Goal: Task Accomplishment & Management: Manage account settings

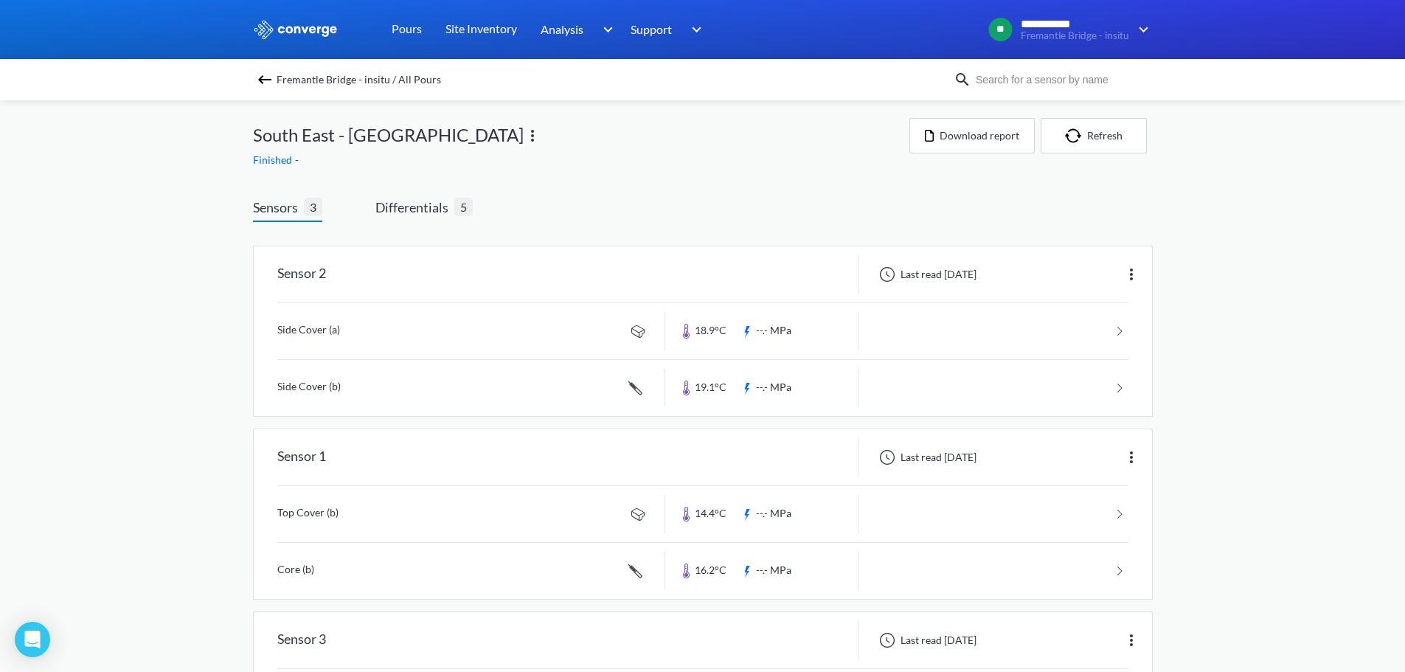
click at [329, 79] on span "Fremantle Bridge - insitu / All Pours" at bounding box center [359, 79] width 164 height 21
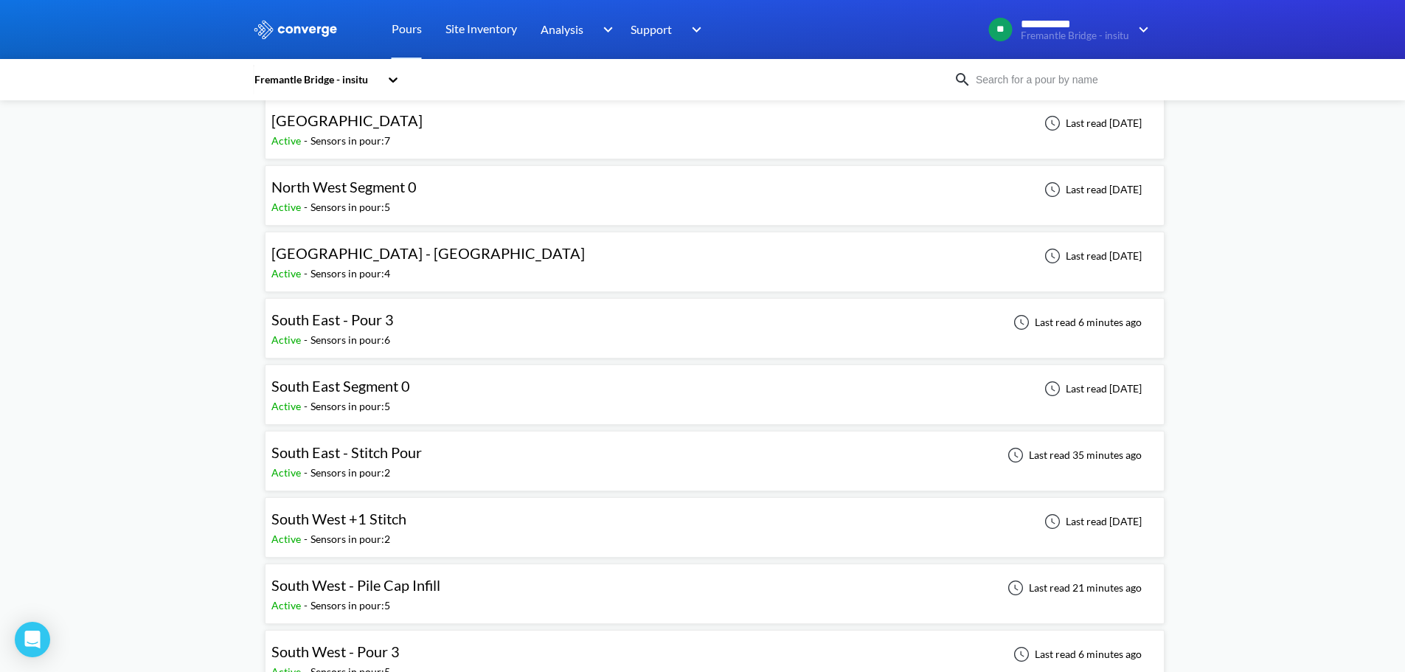
scroll to position [442, 0]
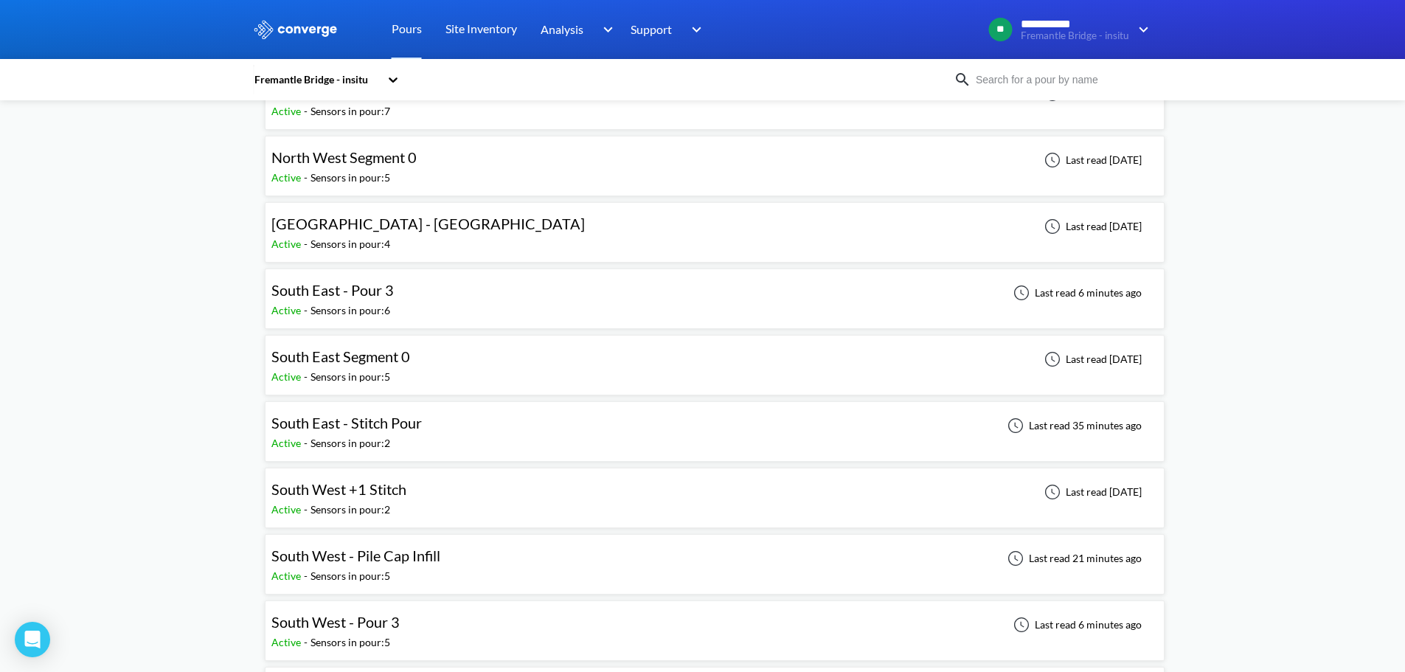
click at [395, 305] on div "Active - Sensors in pour: 6" at bounding box center [336, 310] width 130 height 16
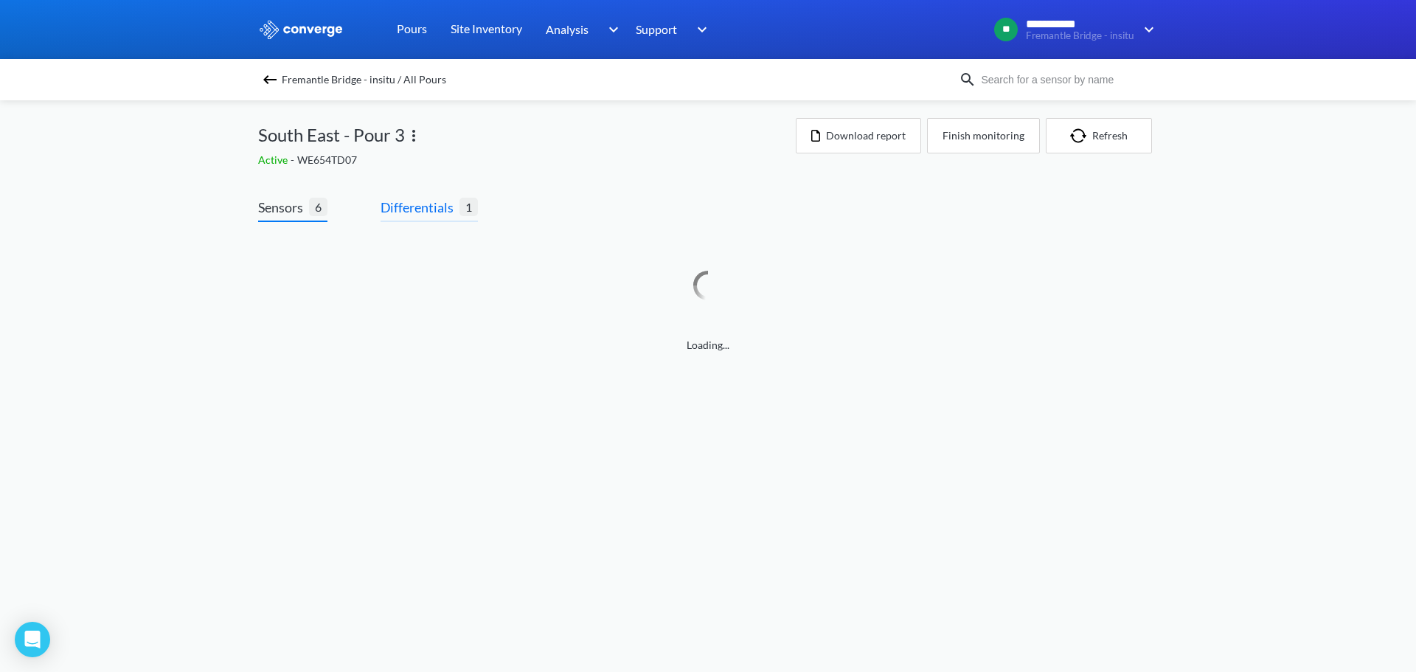
click at [406, 216] on span "Differentials" at bounding box center [420, 207] width 79 height 21
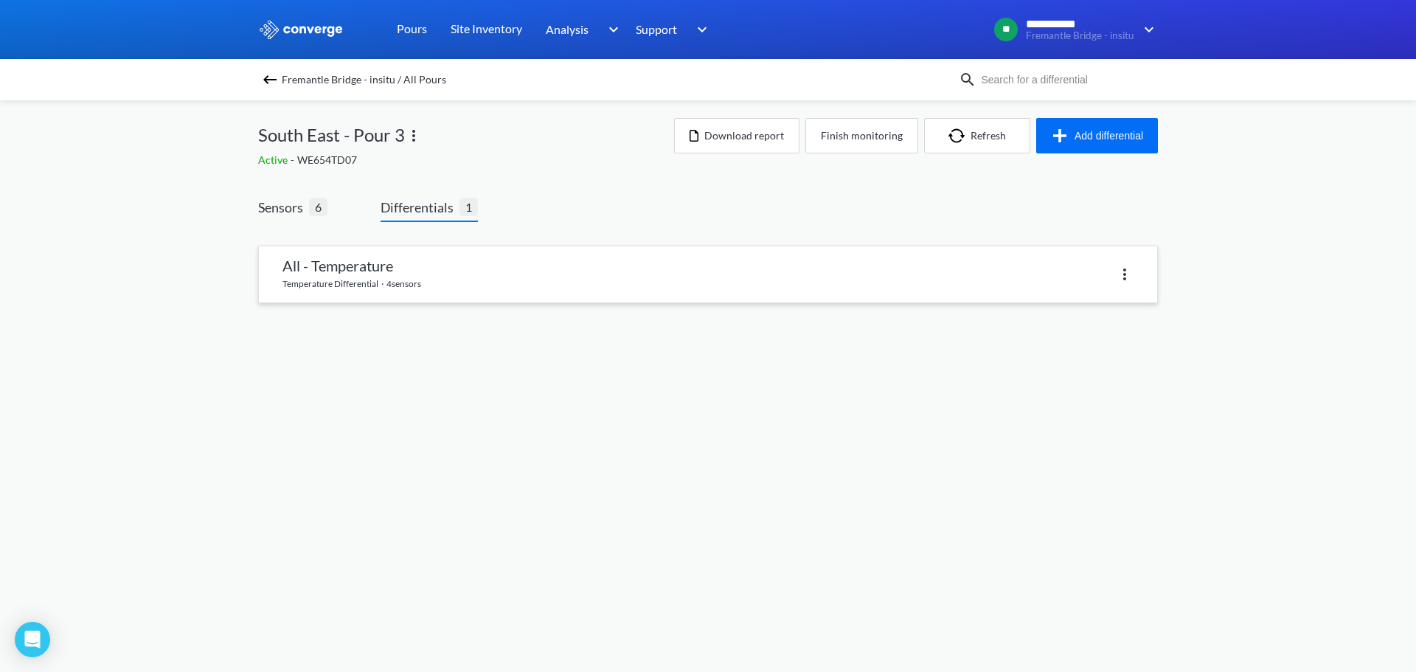
click at [369, 249] on link at bounding box center [708, 274] width 898 height 56
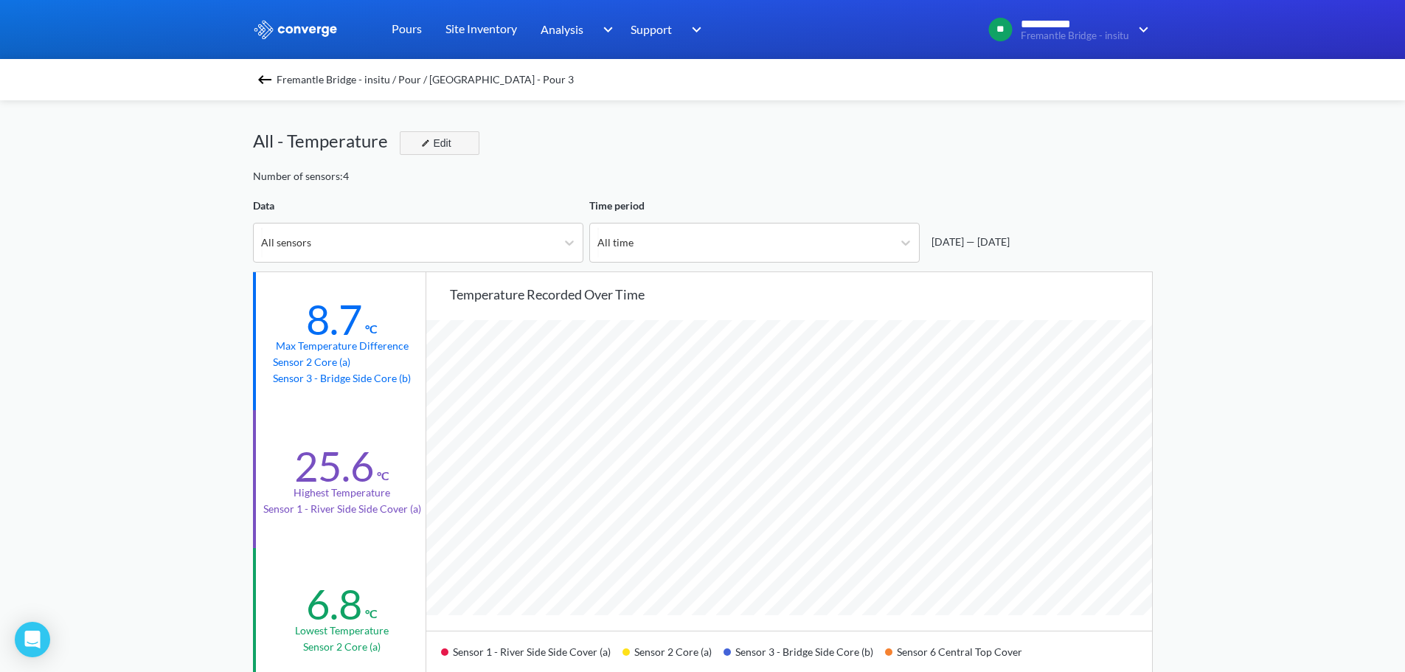
click at [420, 140] on div "Edit" at bounding box center [434, 143] width 38 height 18
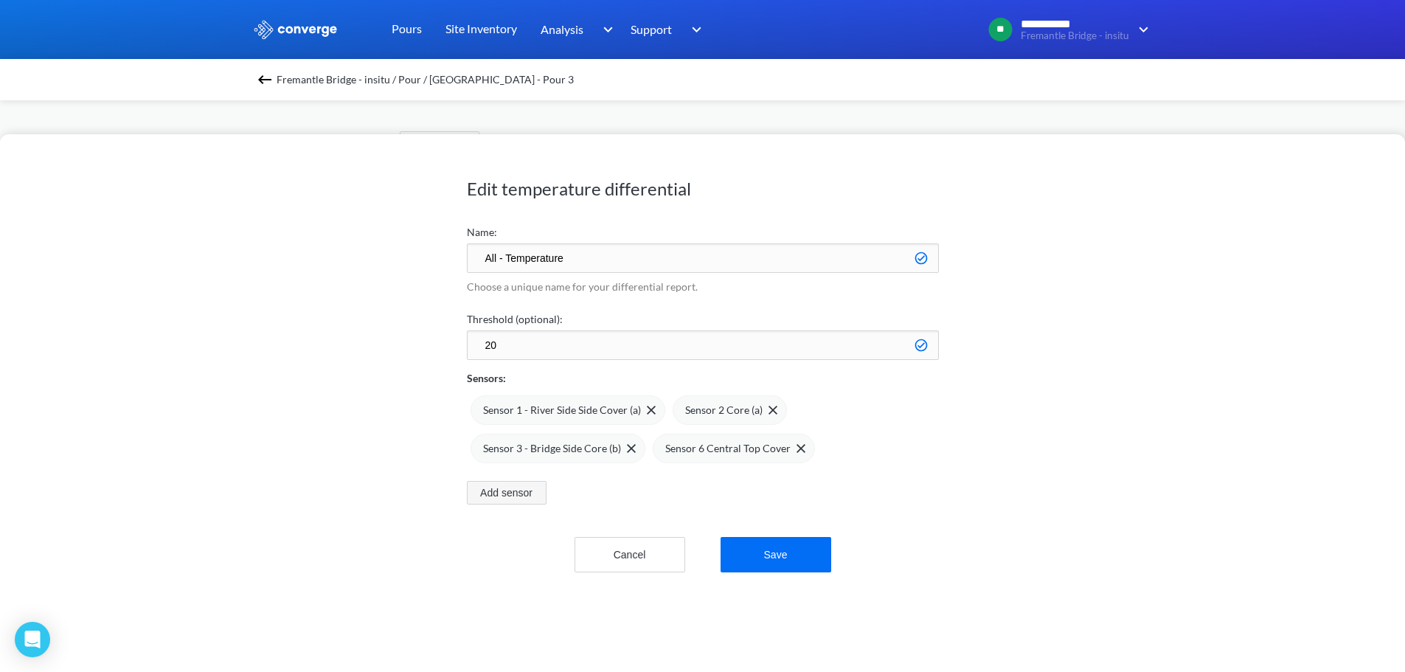
click at [507, 499] on button "Add sensor" at bounding box center [507, 493] width 80 height 24
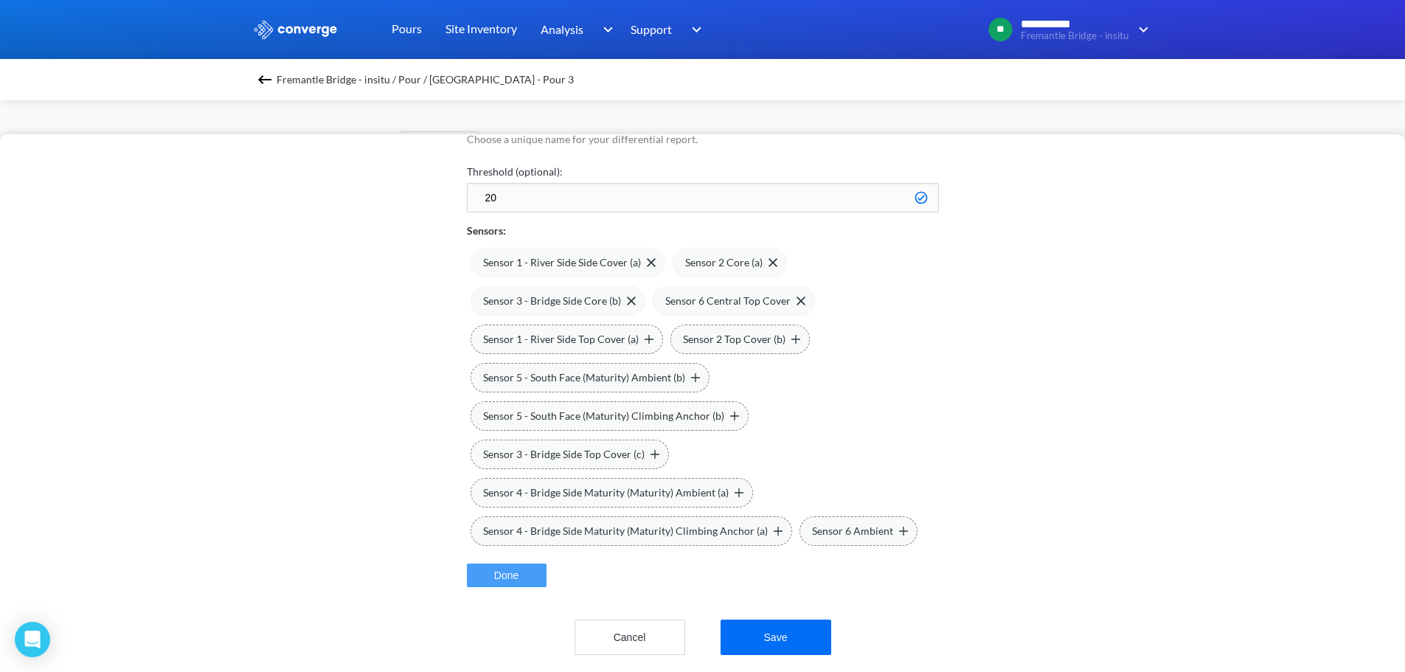
scroll to position [74, 0]
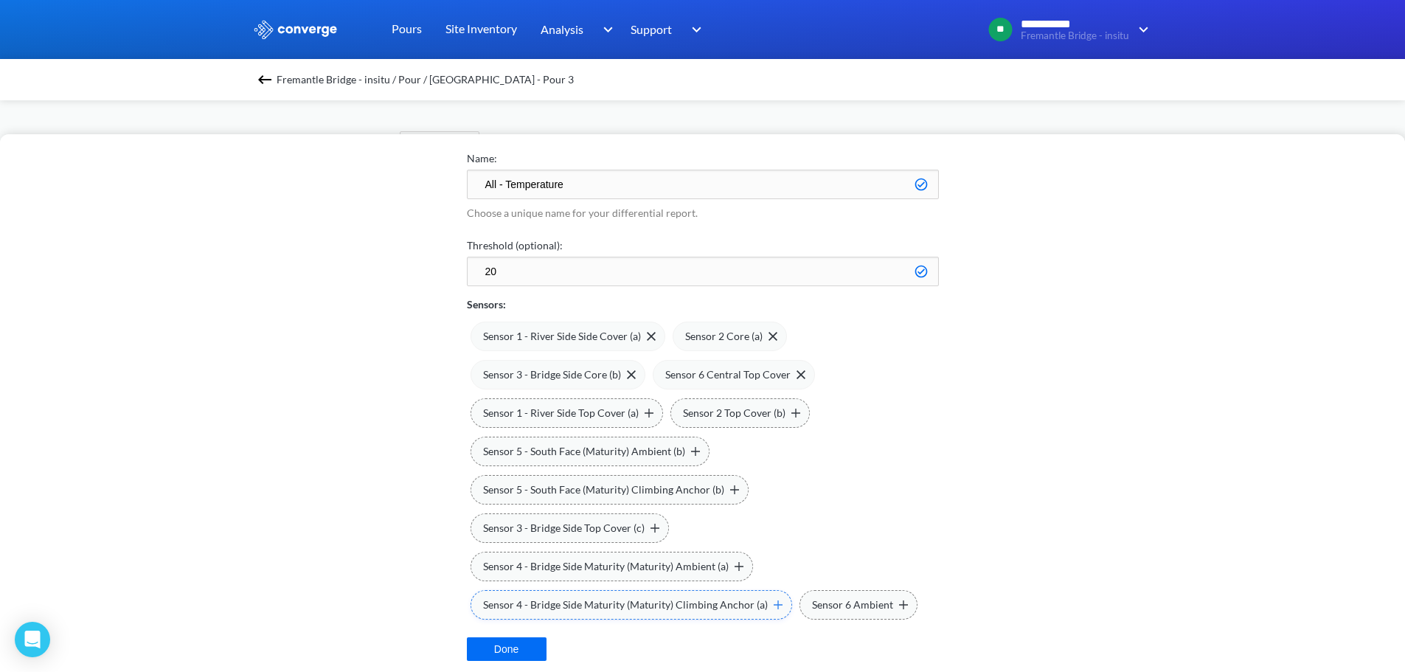
click at [597, 608] on span "Sensor 4 - Bridge Side Maturity (Maturity) Climbing Anchor (a)" at bounding box center [625, 605] width 285 height 16
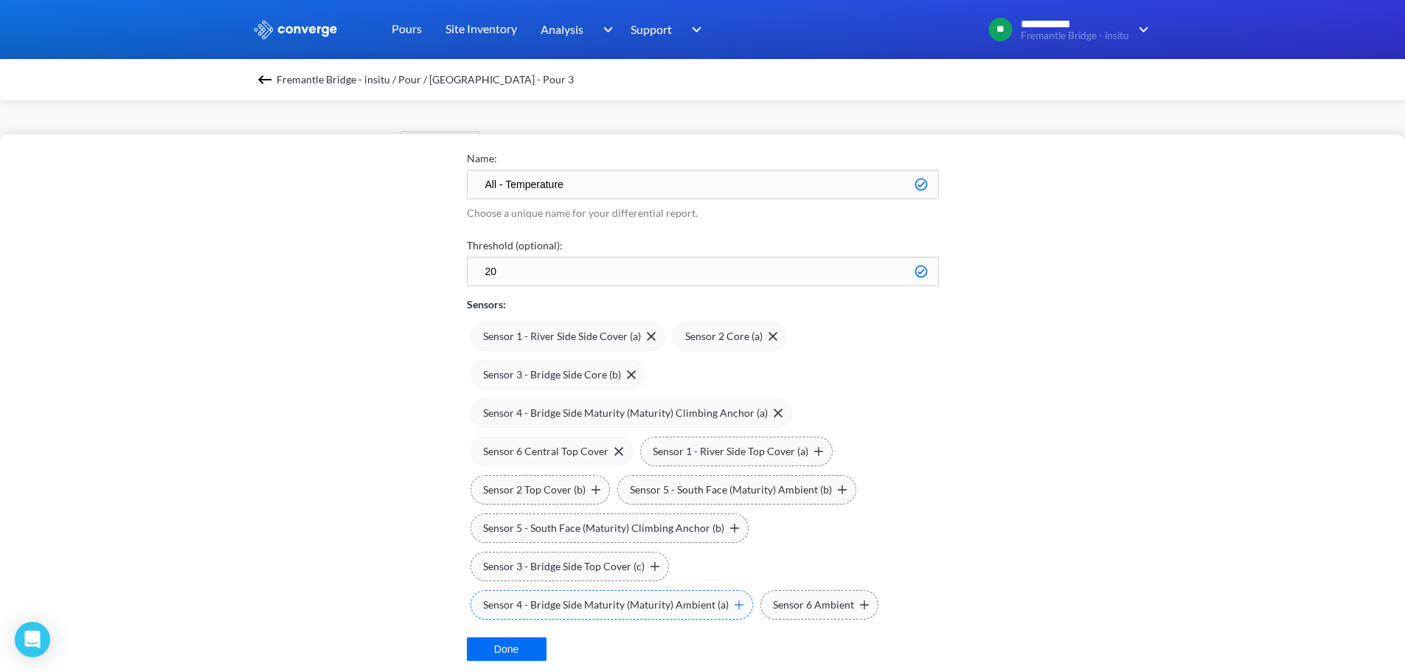
click at [734, 605] on img at bounding box center [738, 604] width 9 height 9
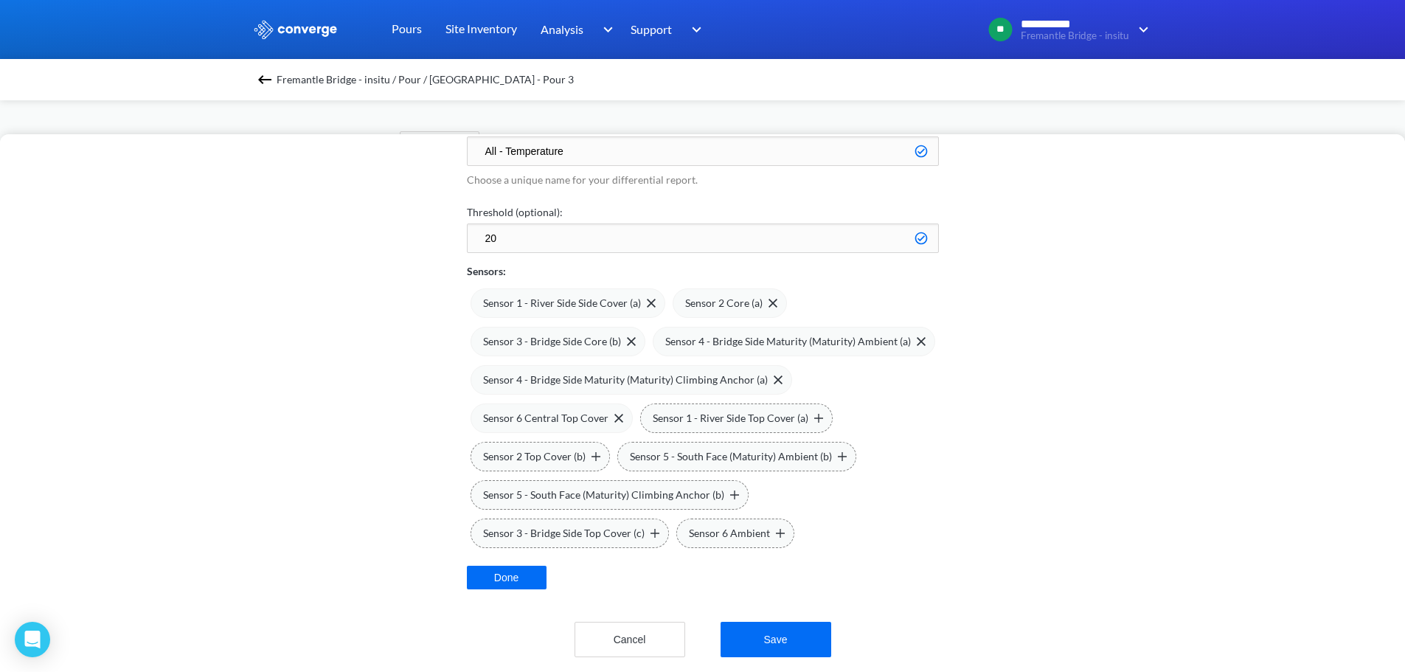
scroll to position [125, 0]
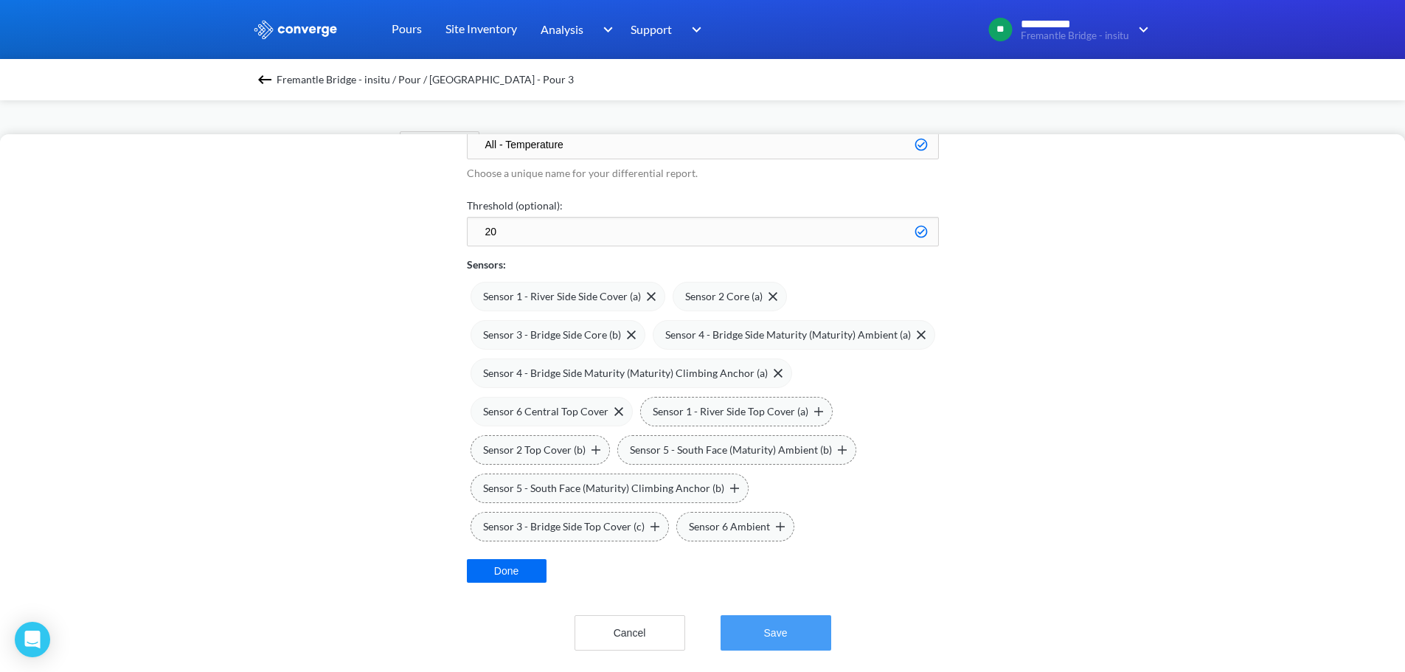
click at [774, 615] on button "Save" at bounding box center [775, 632] width 111 height 35
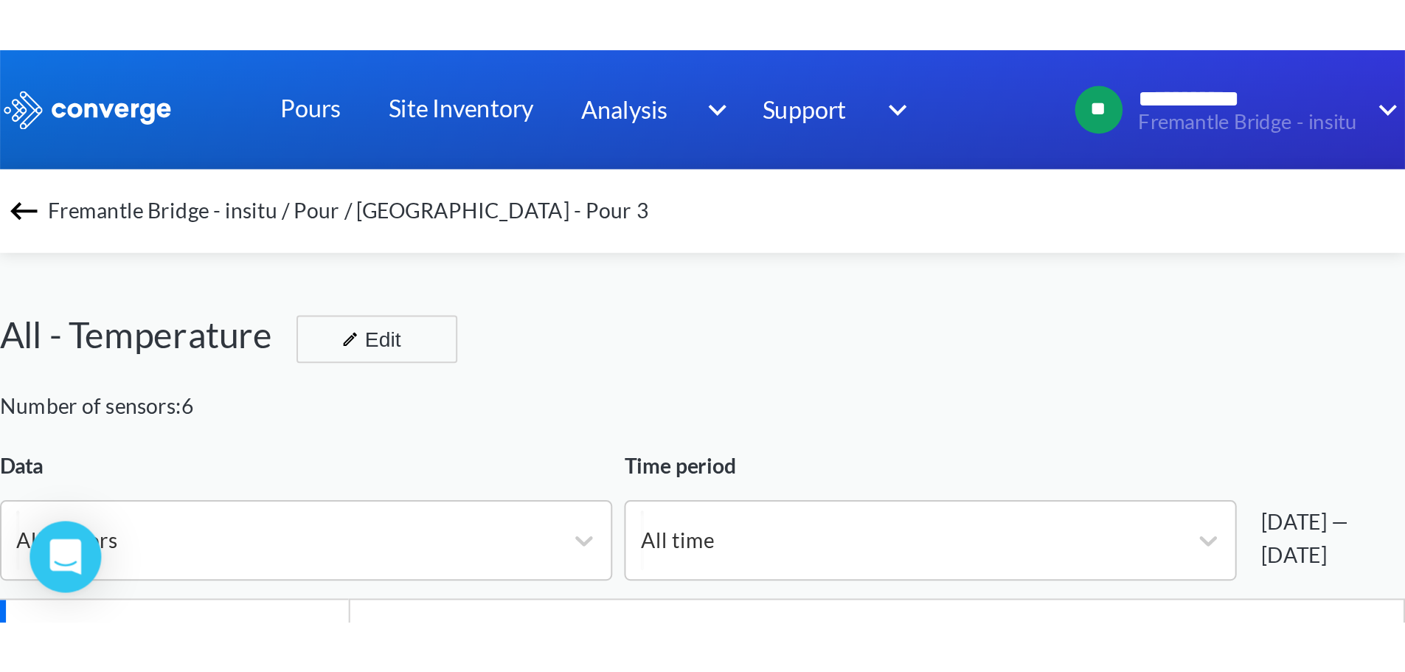
scroll to position [1235, 1405]
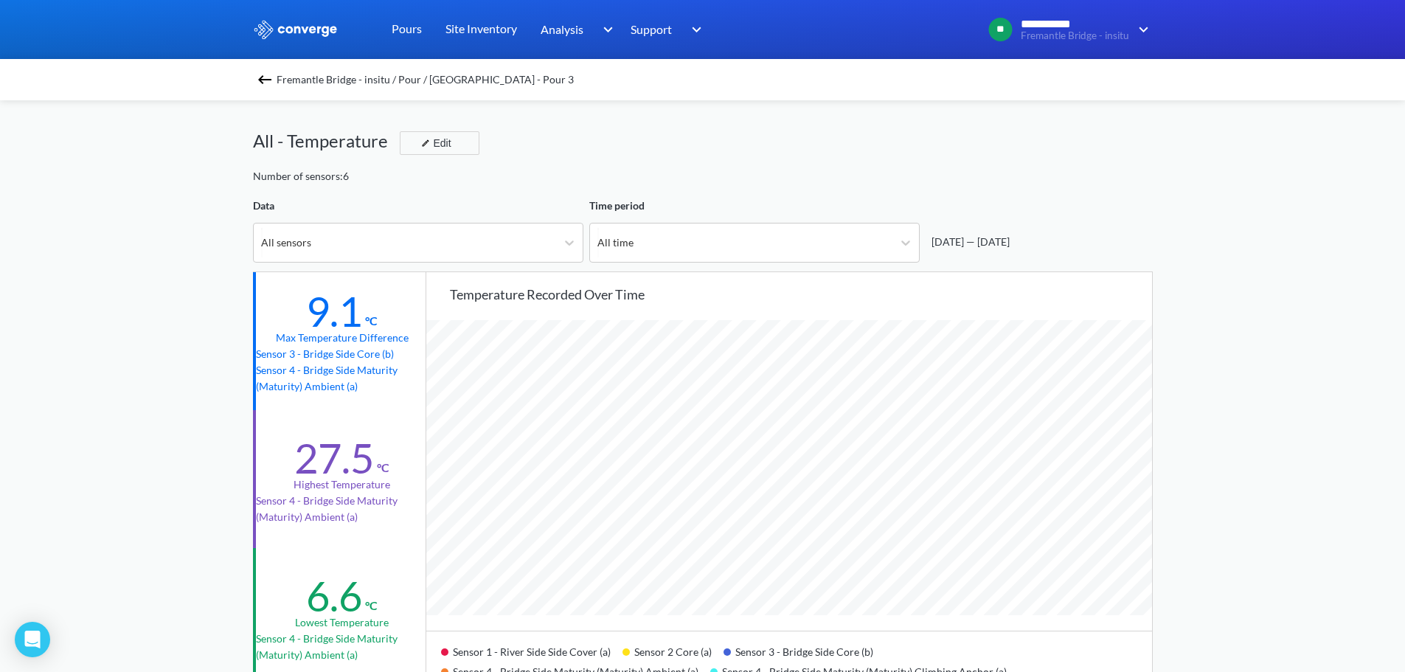
click at [187, 185] on div "**********" at bounding box center [702, 618] width 1405 height 1236
click at [766, 245] on div "All time" at bounding box center [741, 242] width 302 height 38
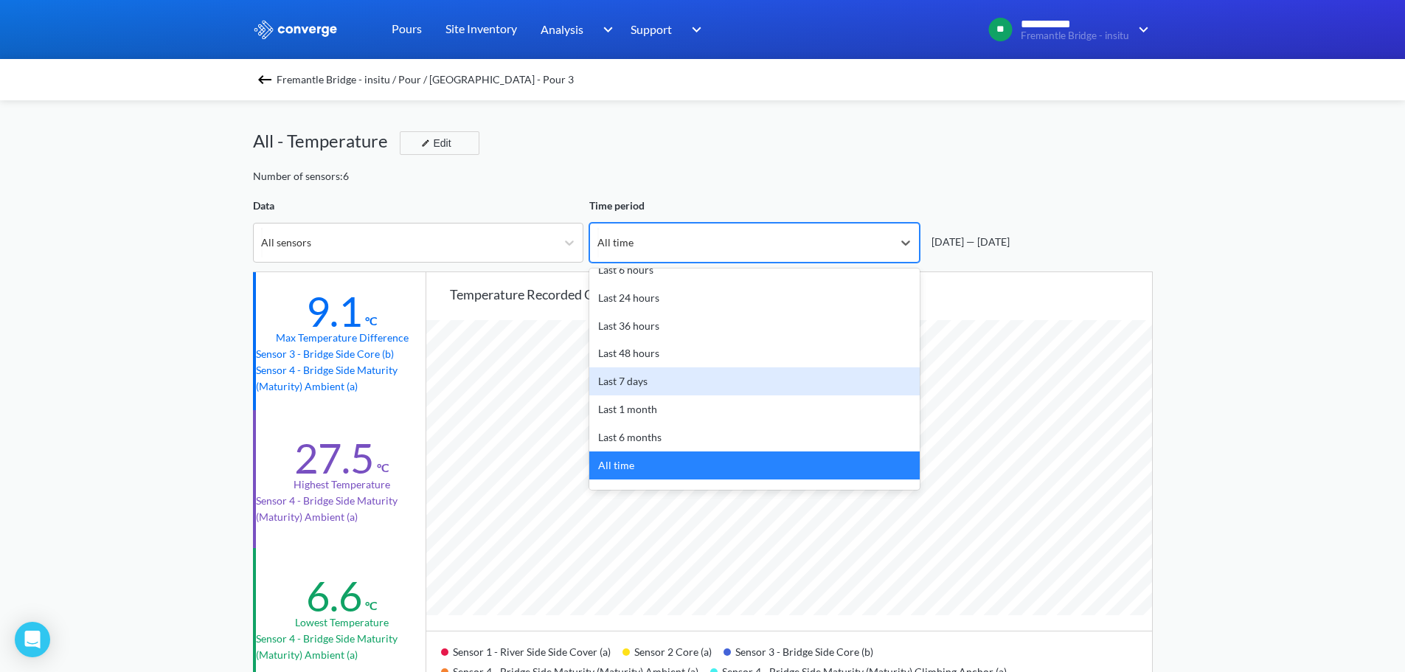
scroll to position [0, 0]
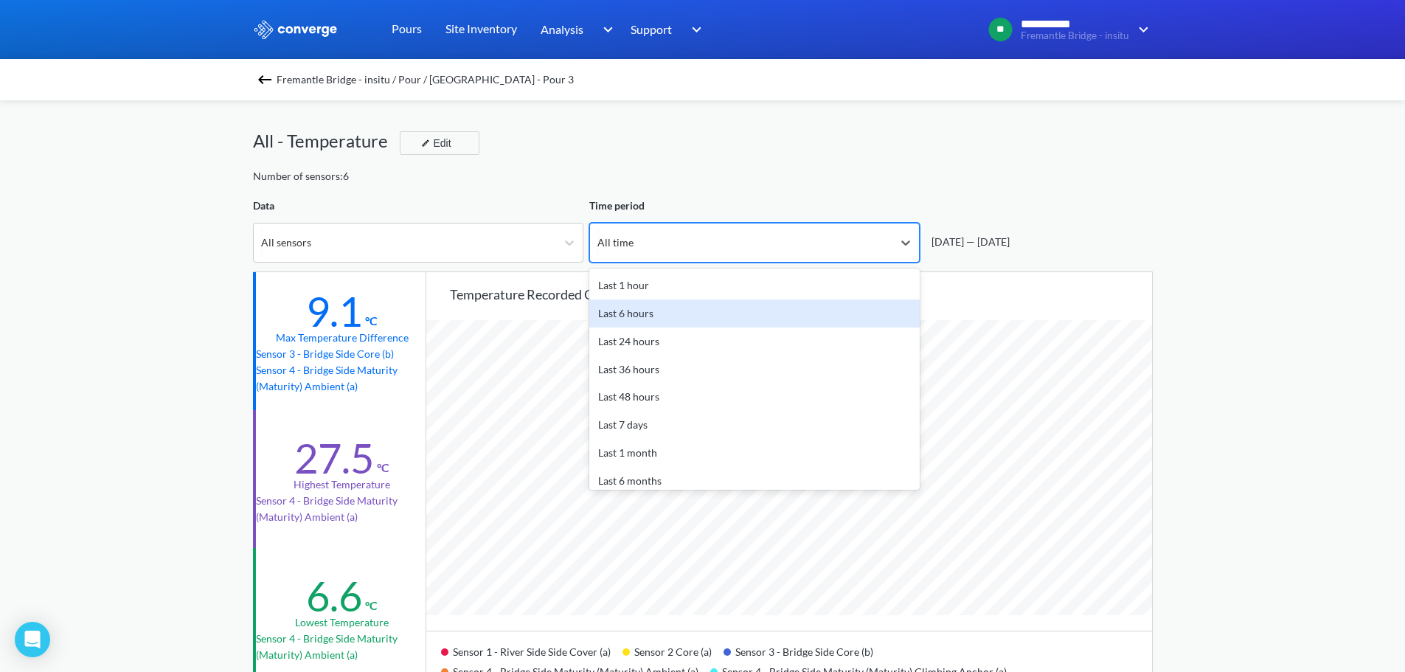
click at [676, 311] on div "Last 6 hours" at bounding box center [754, 313] width 330 height 28
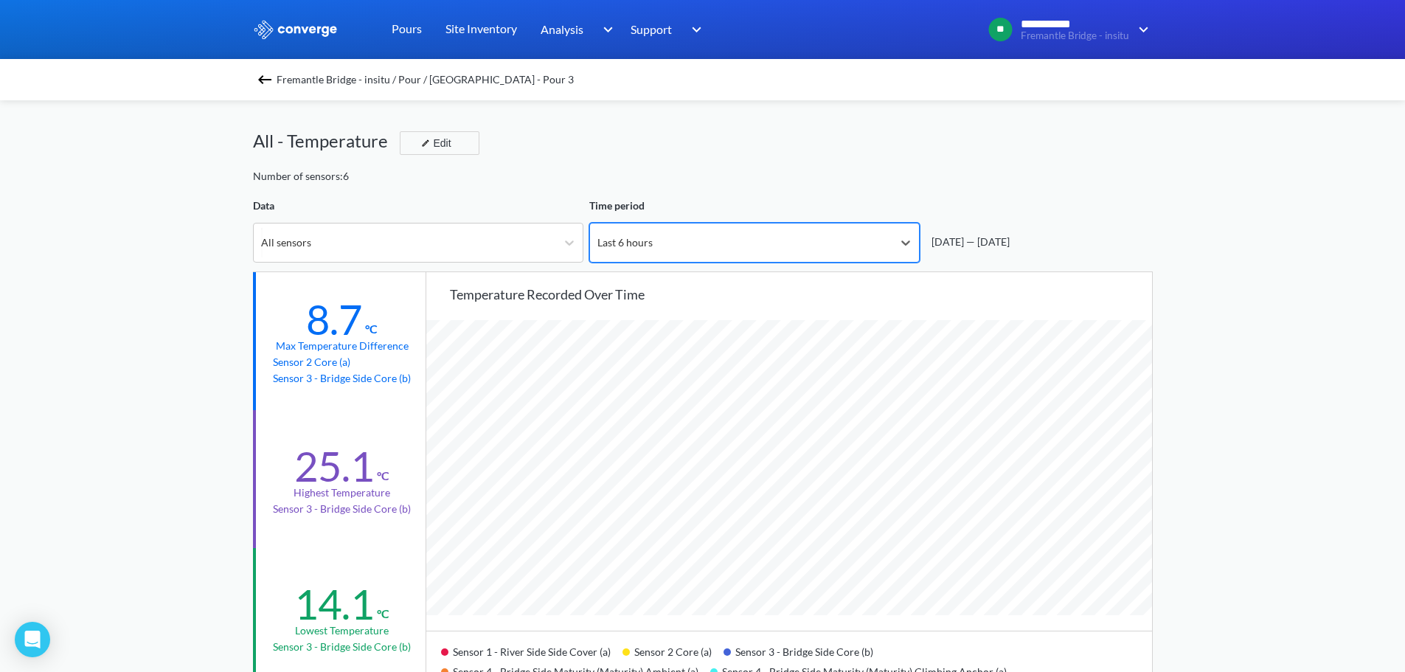
scroll to position [74, 0]
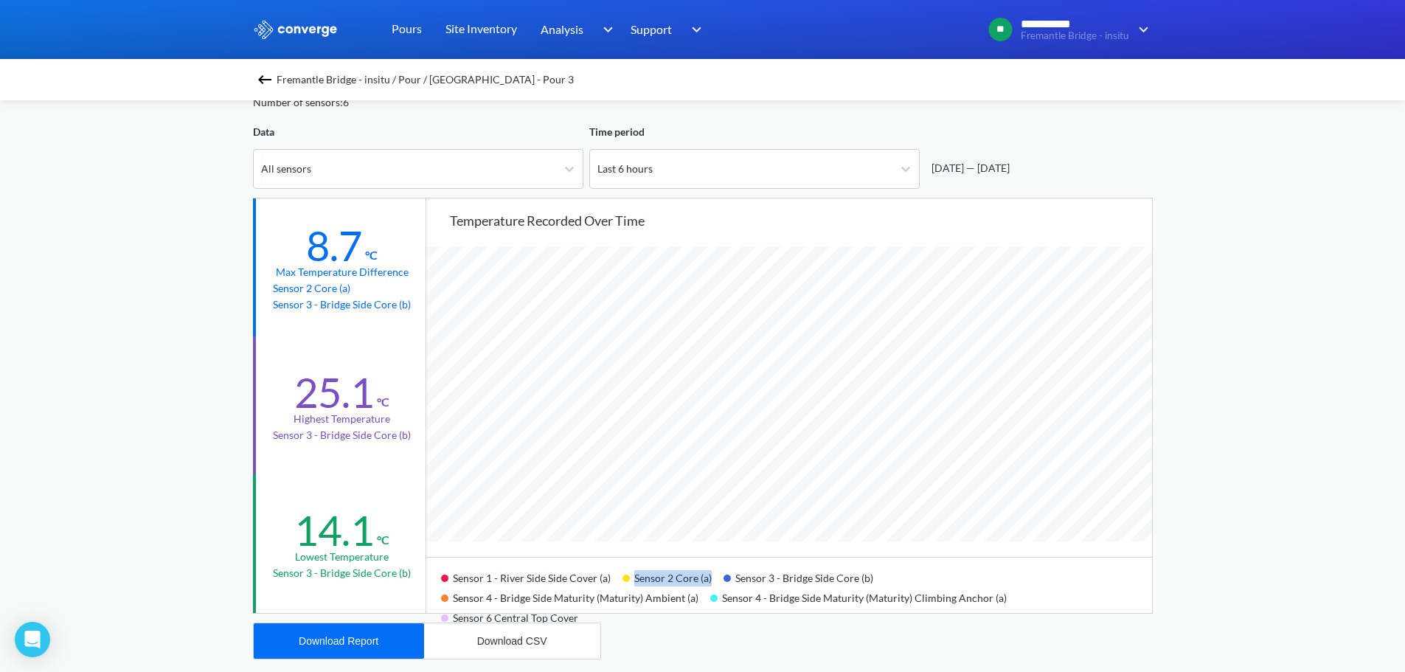
drag, startPoint x: 712, startPoint y: 581, endPoint x: 622, endPoint y: 585, distance: 89.3
click at [622, 585] on div "Sensor 2 Core (a)" at bounding box center [672, 576] width 101 height 20
drag, startPoint x: 878, startPoint y: 577, endPoint x: 615, endPoint y: 574, distance: 262.5
click at [615, 574] on div "Sensor 1 - River Side Side Cover (a) Sensor 2 Core (a) Sensor 3 - Bridge Side C…" at bounding box center [789, 585] width 726 height 56
click at [1237, 220] on div "**********" at bounding box center [702, 544] width 1405 height 1236
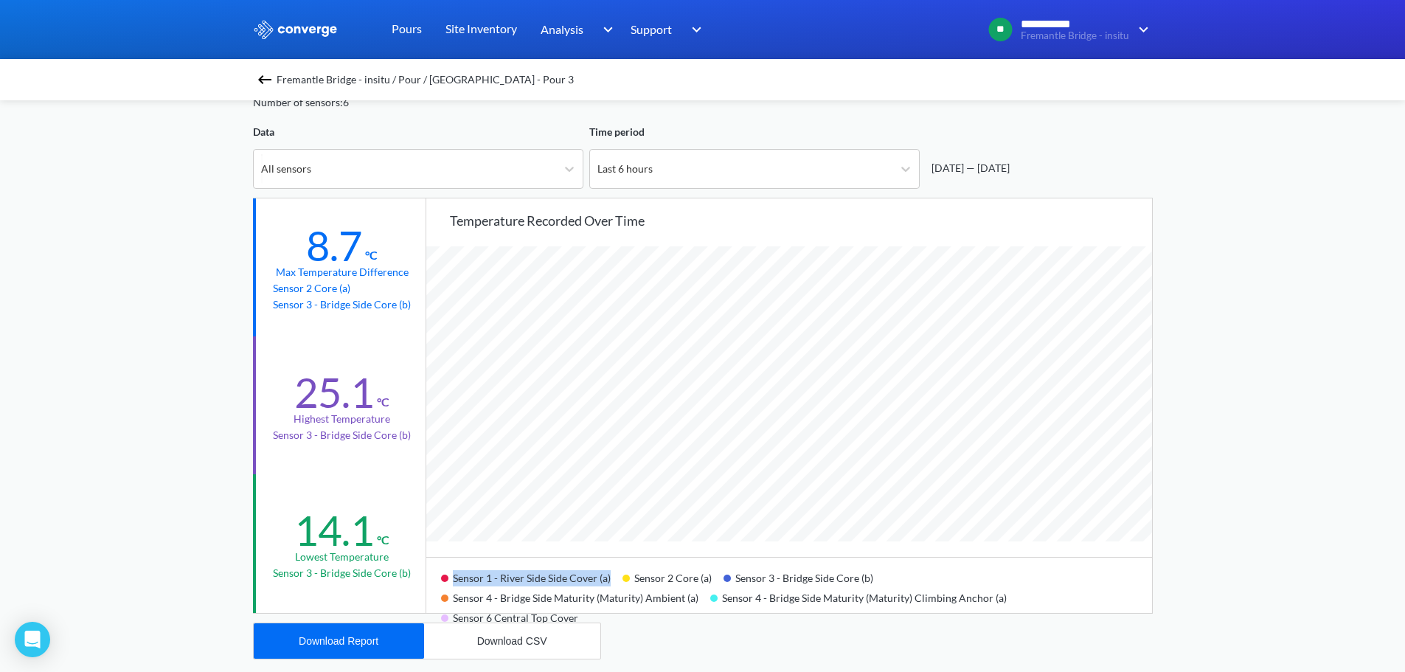
drag, startPoint x: 447, startPoint y: 579, endPoint x: 611, endPoint y: 581, distance: 164.5
click at [611, 581] on div "Sensor 1 - River Side Side Cover (a)" at bounding box center [531, 576] width 181 height 20
click at [416, 178] on div "All sensors" at bounding box center [405, 169] width 302 height 38
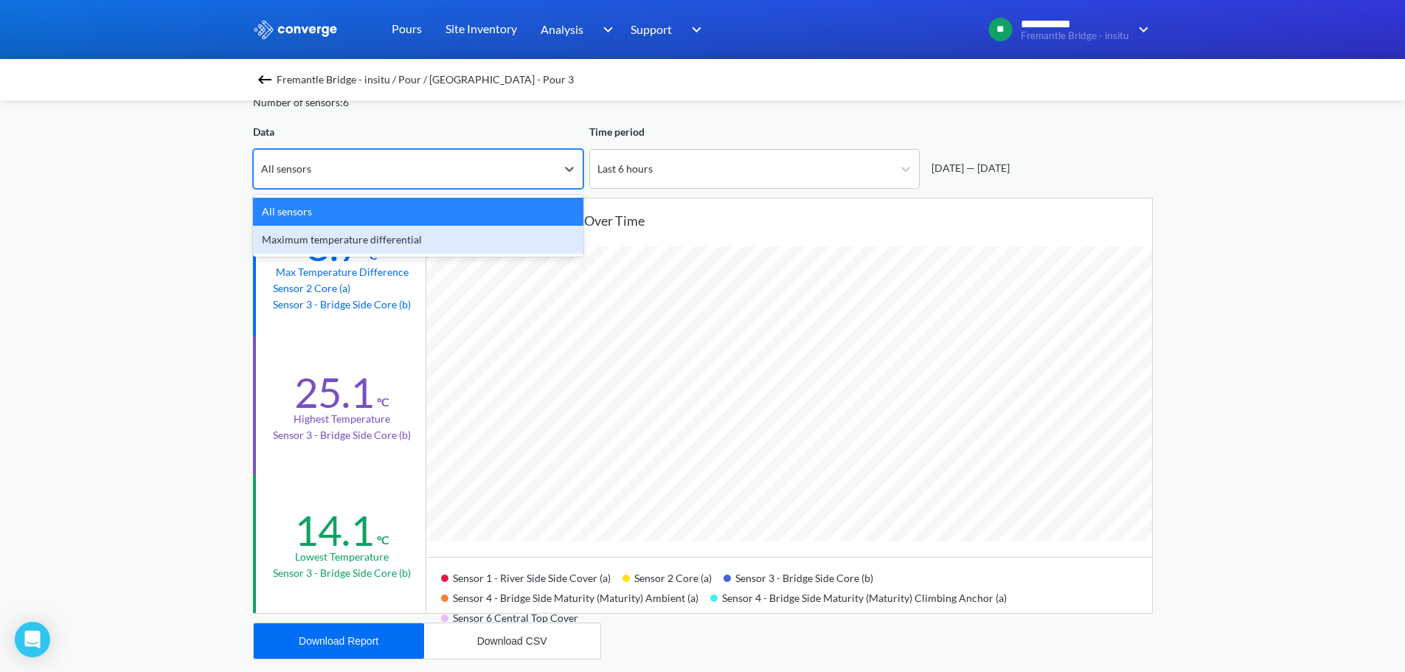
click at [1190, 267] on div "**********" at bounding box center [702, 544] width 1405 height 1236
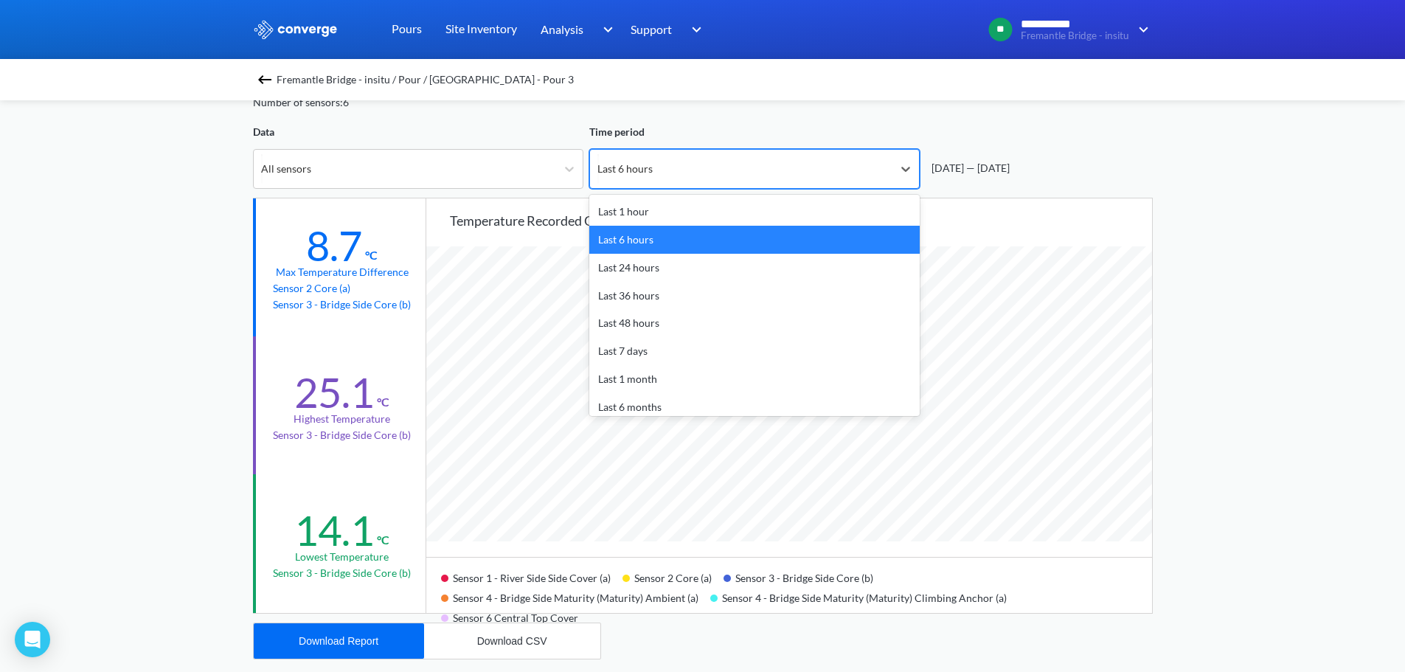
click at [658, 153] on div "Last 6 hours" at bounding box center [741, 169] width 302 height 38
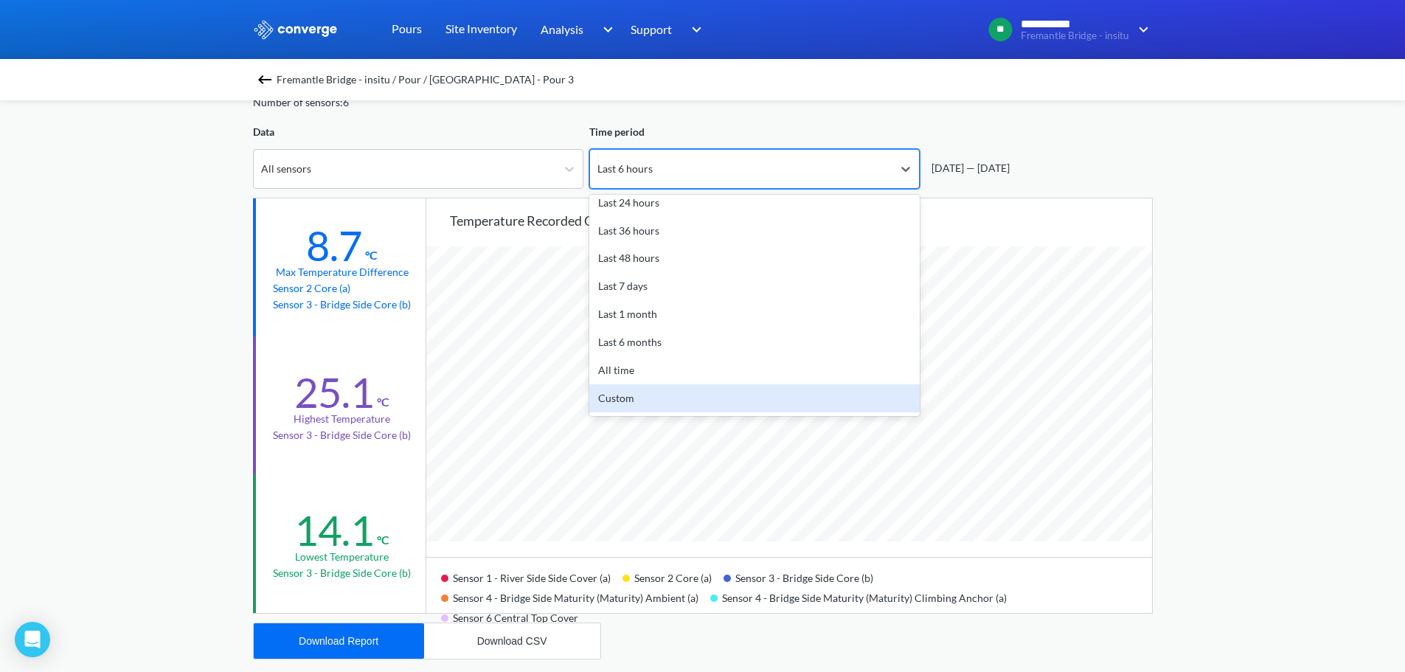
click at [639, 400] on div "Custom" at bounding box center [754, 398] width 330 height 28
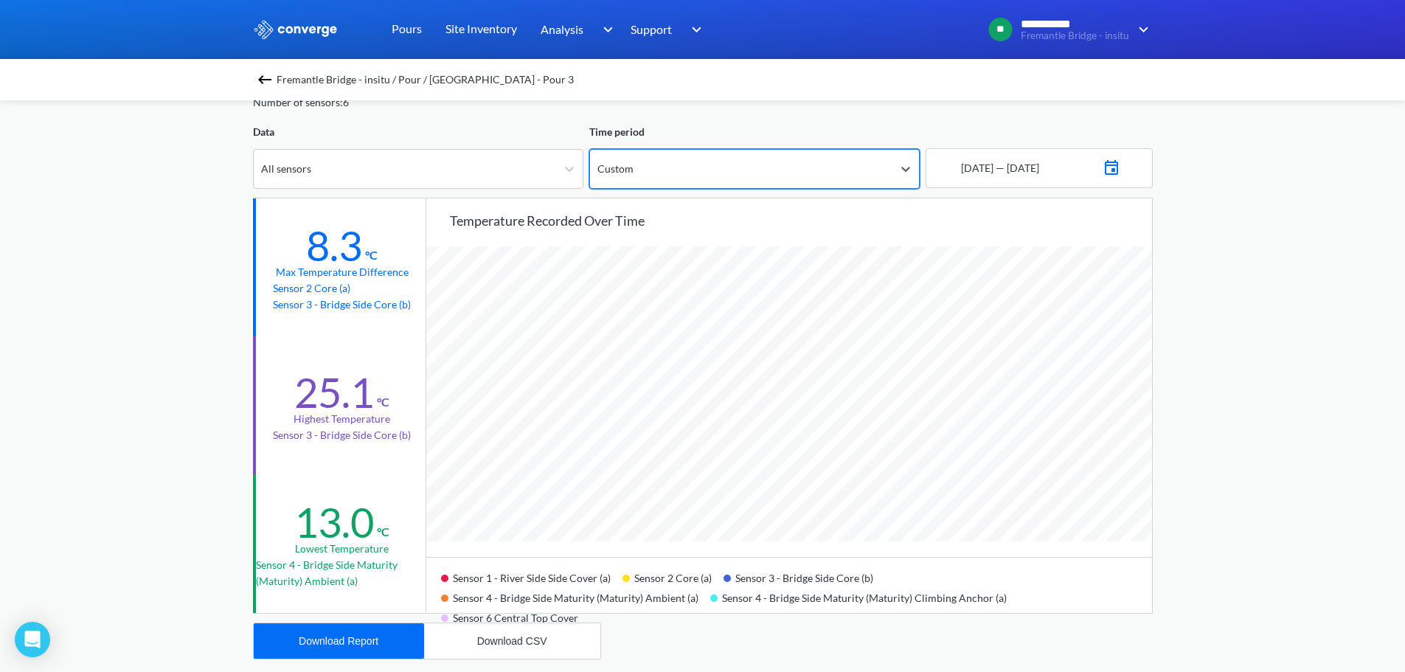
scroll to position [1235, 1405]
click at [1120, 164] on img at bounding box center [1111, 166] width 18 height 21
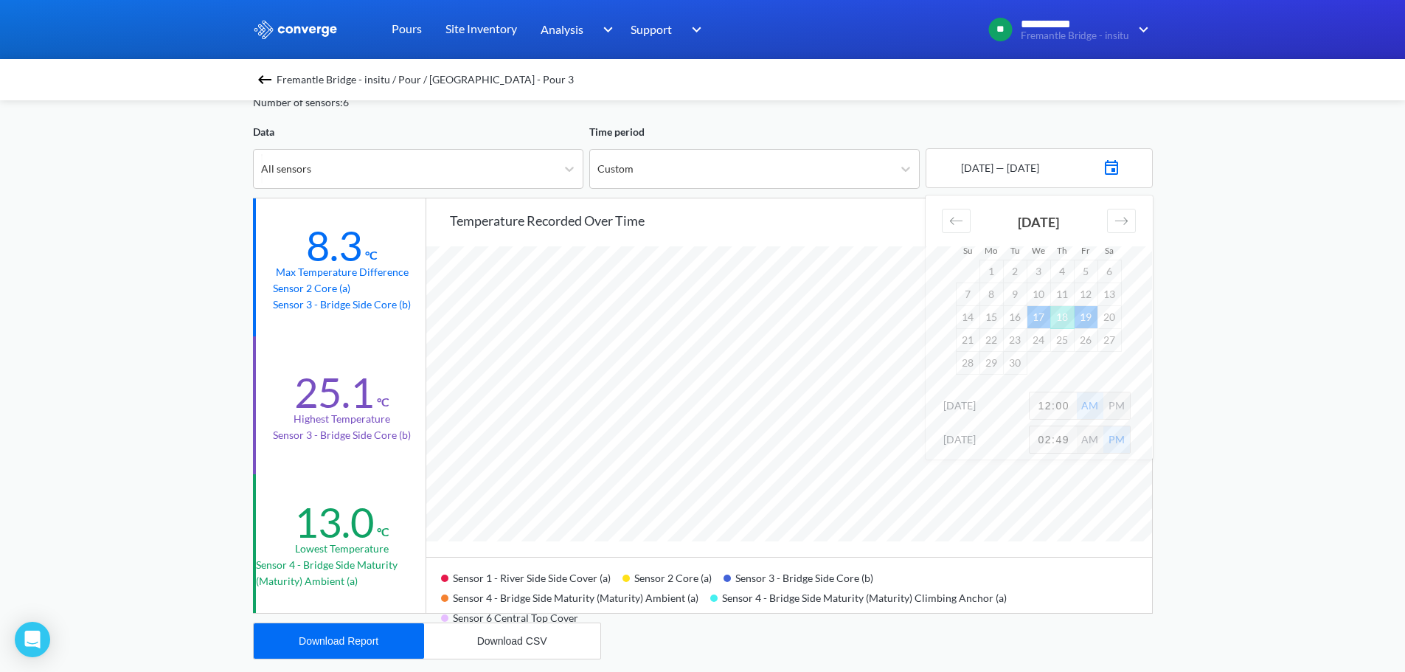
click at [1083, 322] on td "19" at bounding box center [1086, 316] width 24 height 23
click at [1049, 407] on input "12:00" at bounding box center [1052, 405] width 47 height 27
type input "10:30"
click at [1055, 370] on td "Calendar" at bounding box center [1062, 362] width 24 height 23
click at [1055, 451] on input "02:49" at bounding box center [1052, 439] width 47 height 27
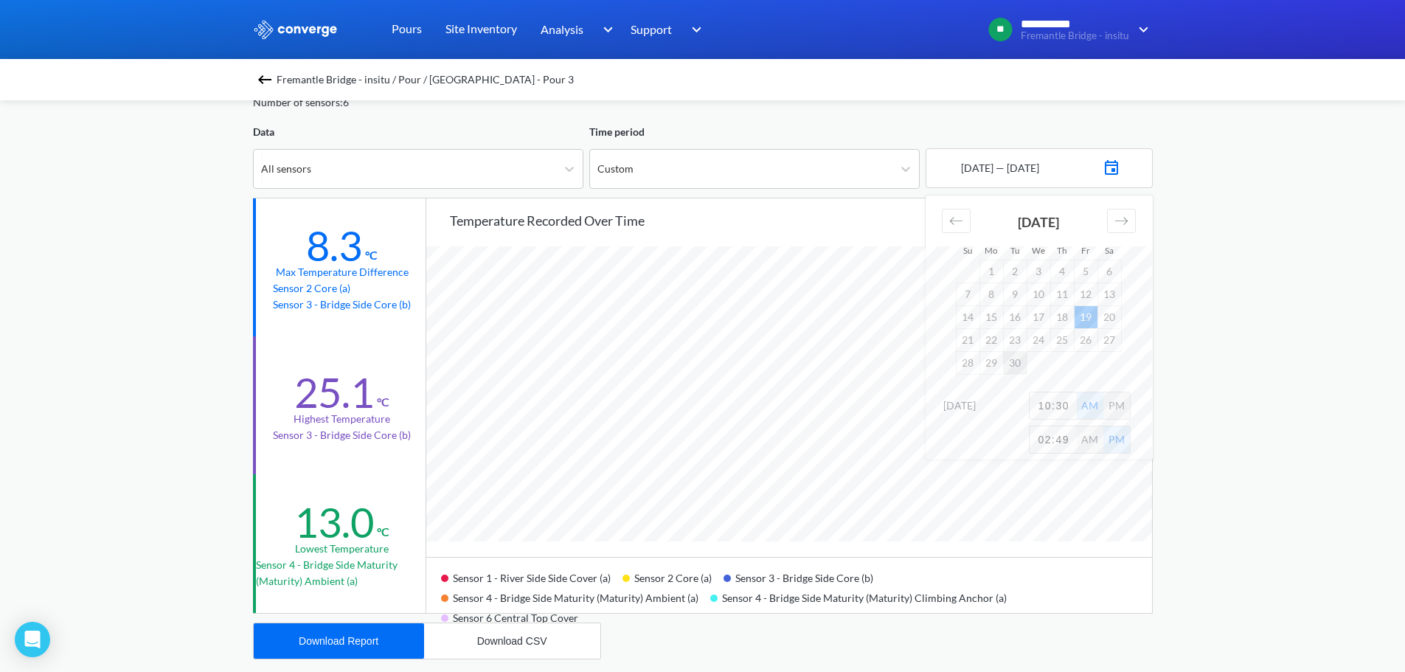
click at [1020, 361] on td "30" at bounding box center [1015, 362] width 24 height 23
click at [1153, 310] on div "**********" at bounding box center [702, 544] width 1405 height 1236
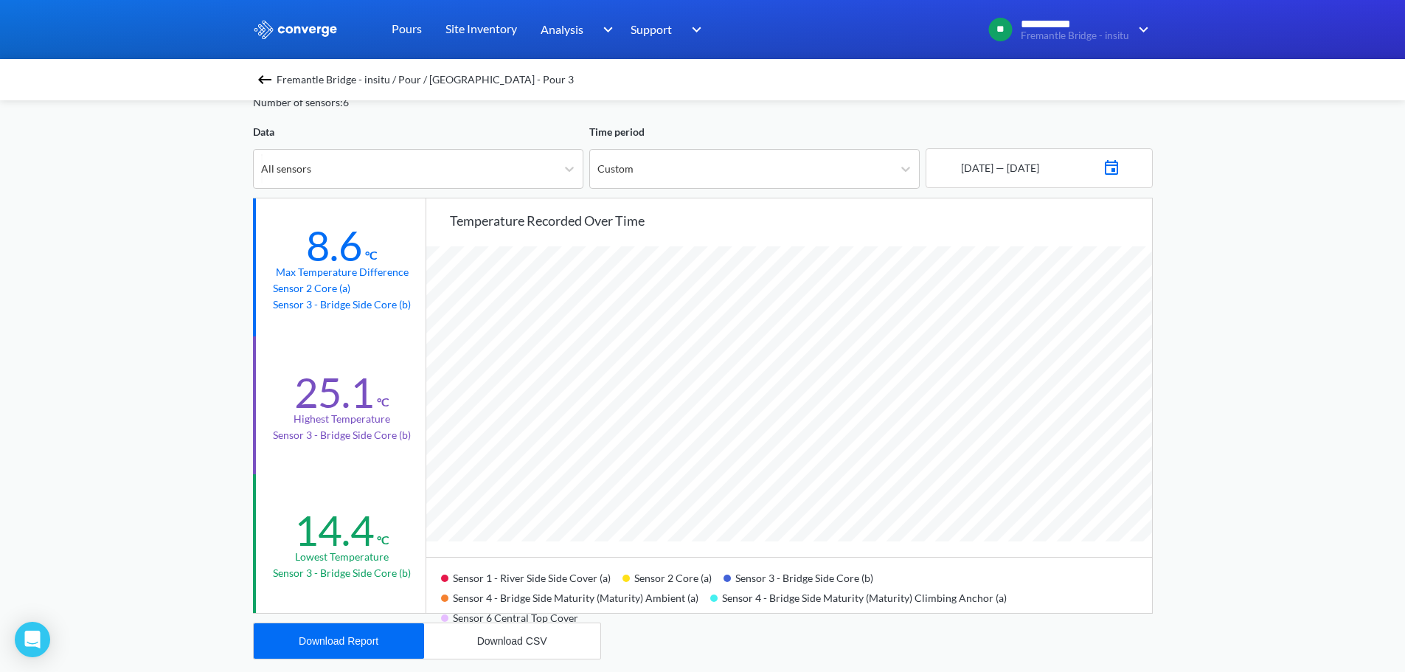
click at [1236, 387] on div "**********" at bounding box center [702, 544] width 1405 height 1236
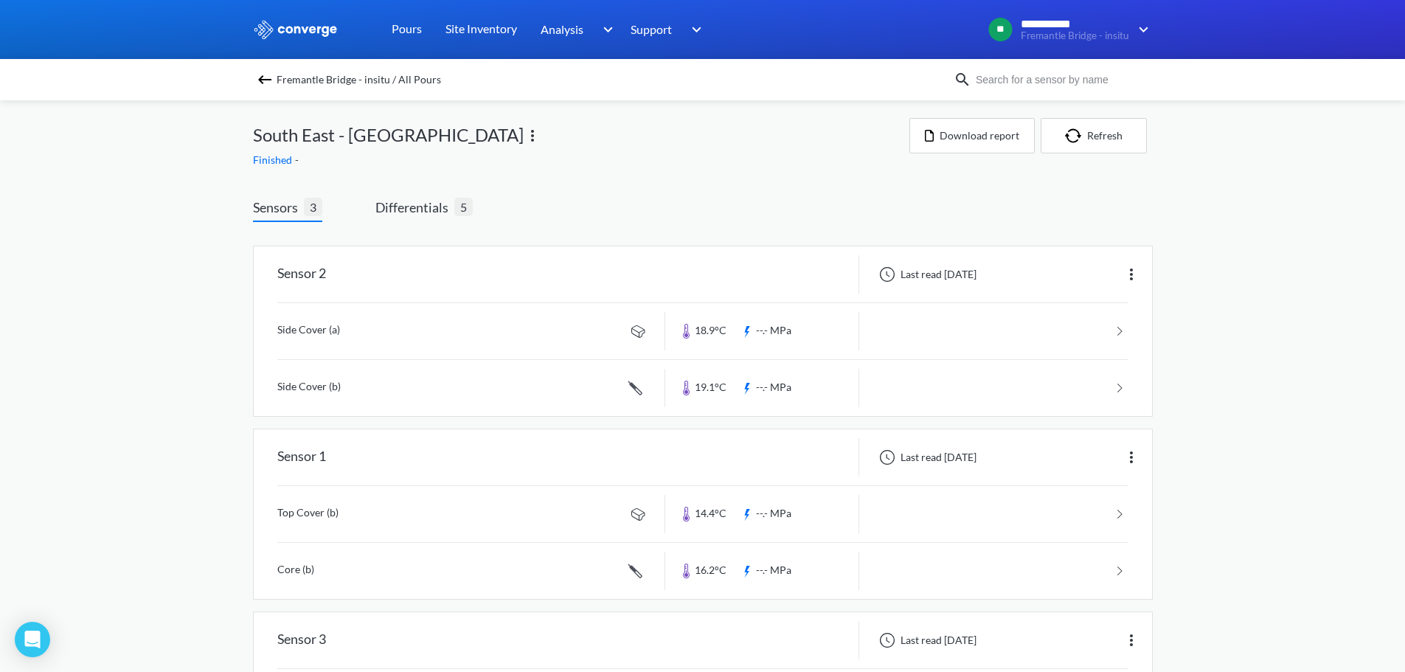
click at [91, 343] on div "**********" at bounding box center [702, 406] width 1405 height 812
click at [623, 164] on div "Finished -" at bounding box center [581, 160] width 656 height 16
click at [584, 173] on div "Fremantle Bridge - insitu / All Pours South East - Pile Cap Infill Finished - D…" at bounding box center [703, 456] width 900 height 712
click at [173, 208] on div "**********" at bounding box center [702, 406] width 1405 height 812
click at [333, 81] on span "Fremantle Bridge - insitu / All Pours" at bounding box center [359, 79] width 164 height 21
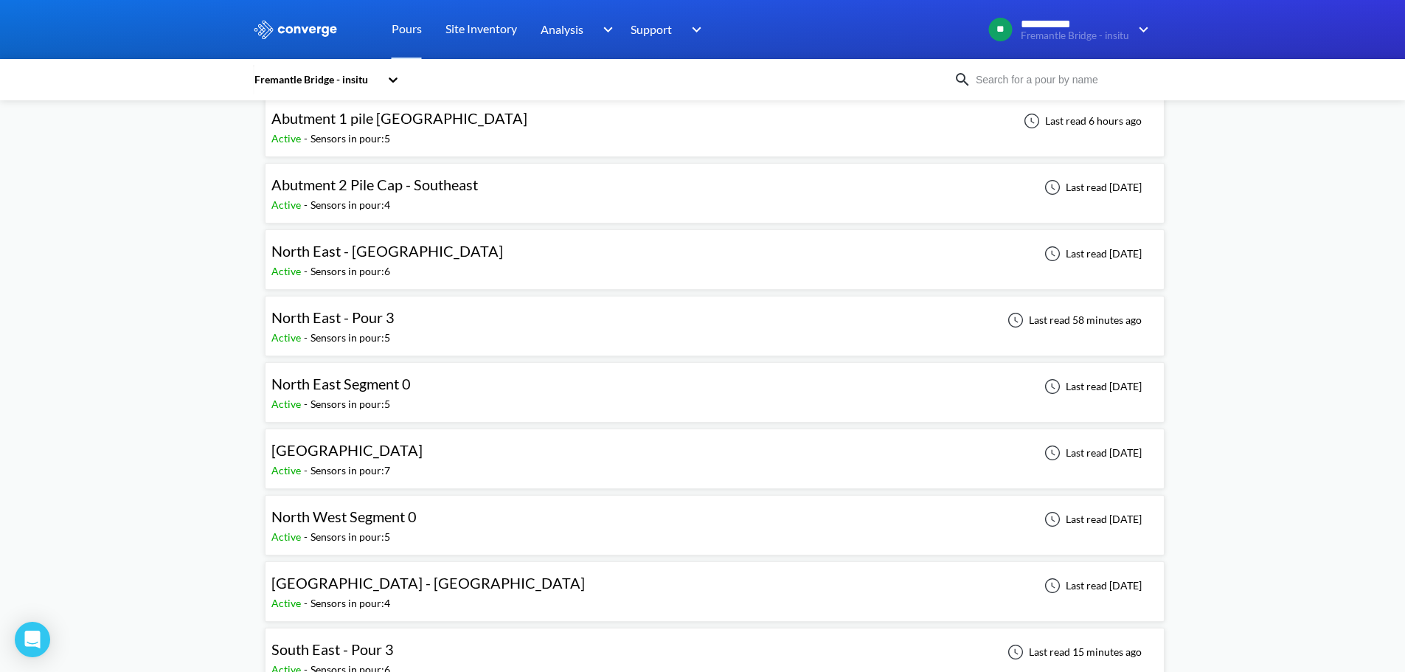
scroll to position [147, 0]
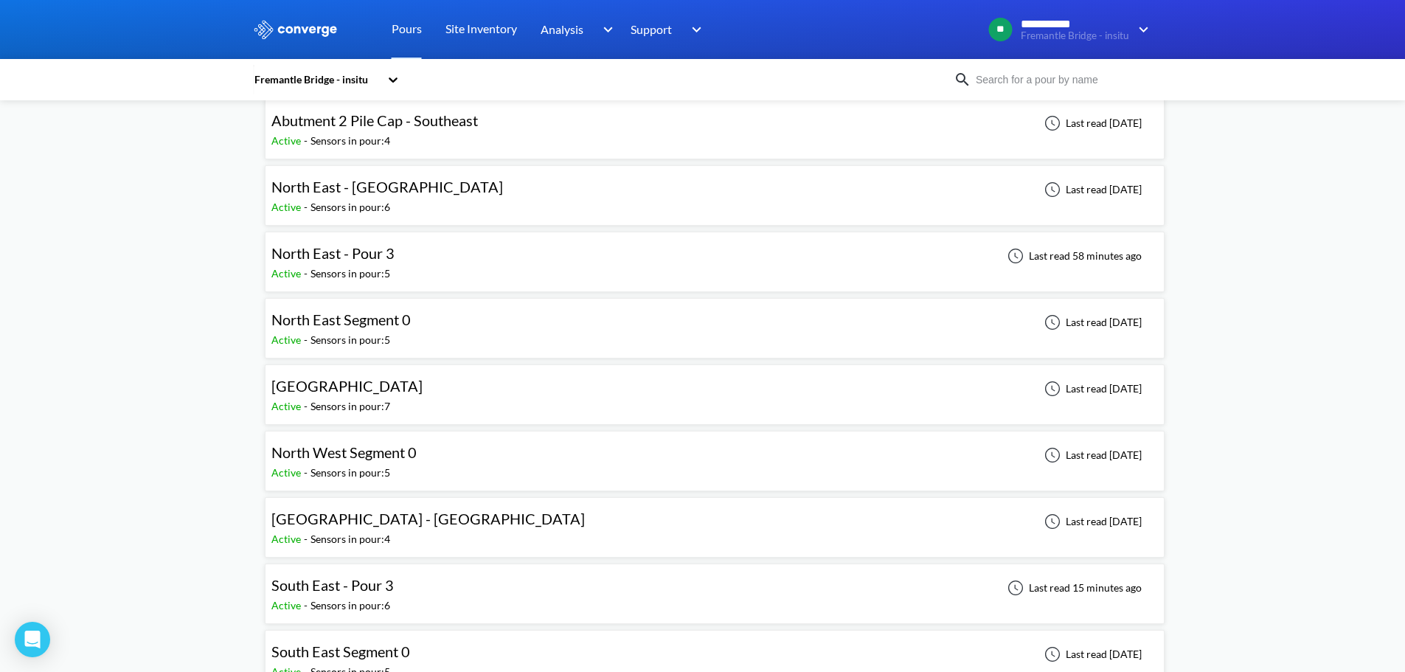
click at [323, 587] on span "South East - Pour 3" at bounding box center [332, 585] width 122 height 18
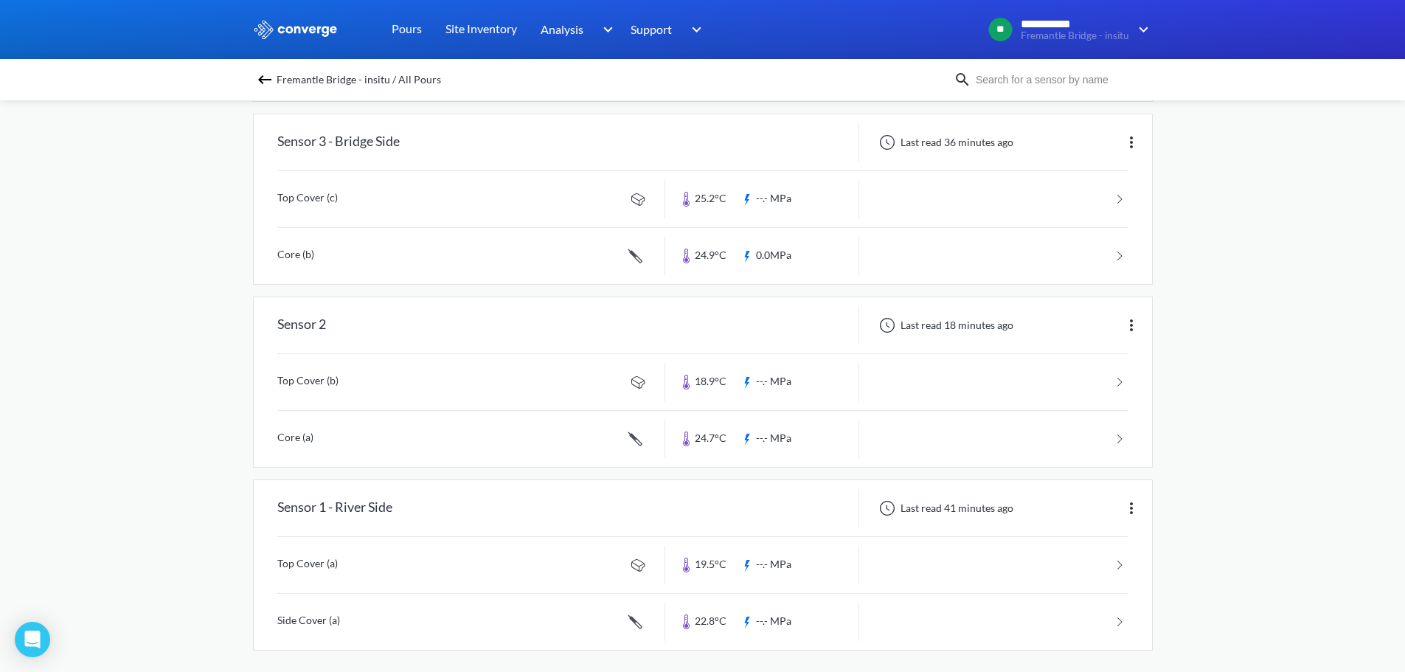
scroll to position [689, 0]
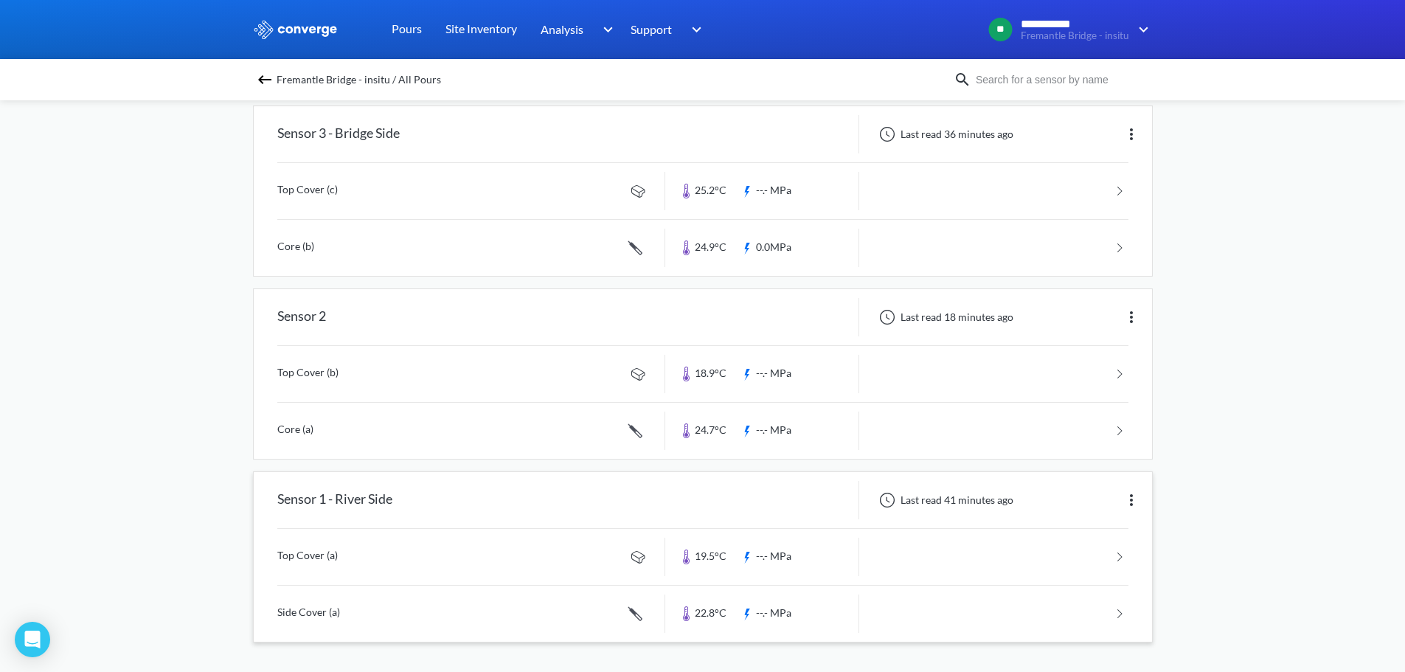
click at [1040, 510] on div "Last read 41 minutes ago" at bounding box center [1005, 500] width 293 height 38
click at [375, 609] on link at bounding box center [702, 614] width 851 height 56
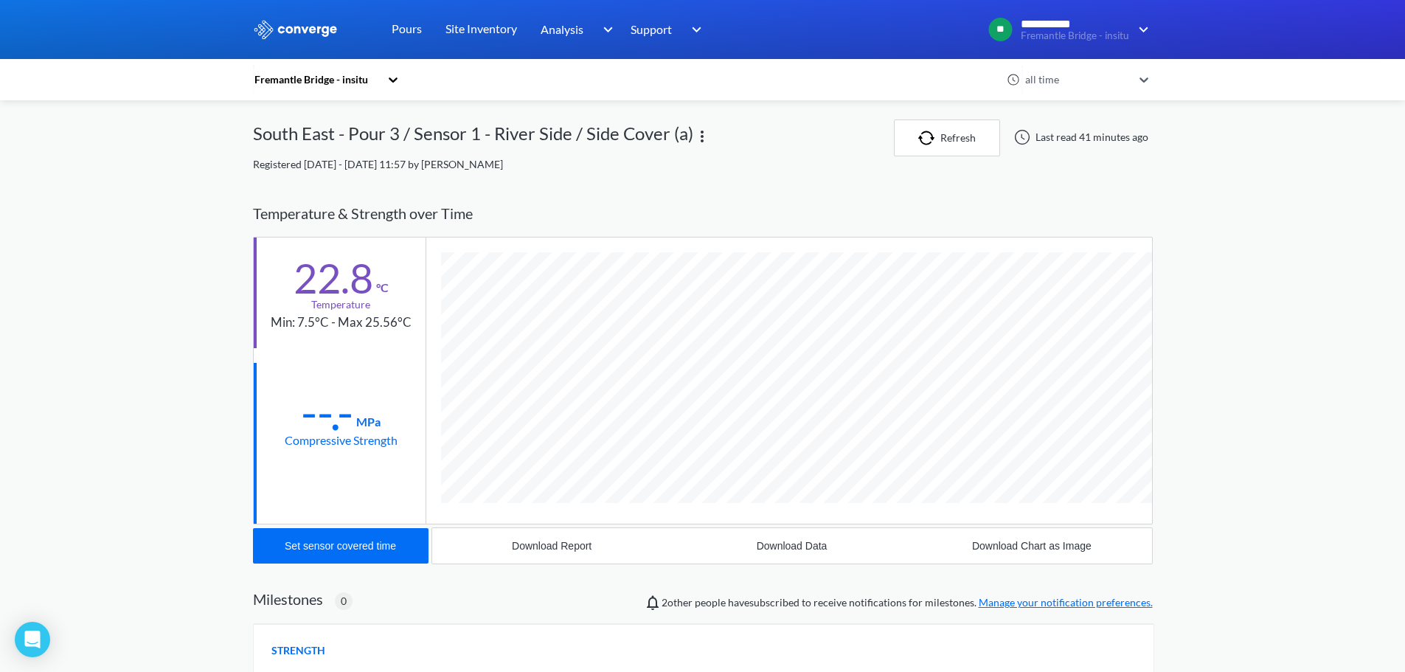
scroll to position [147, 0]
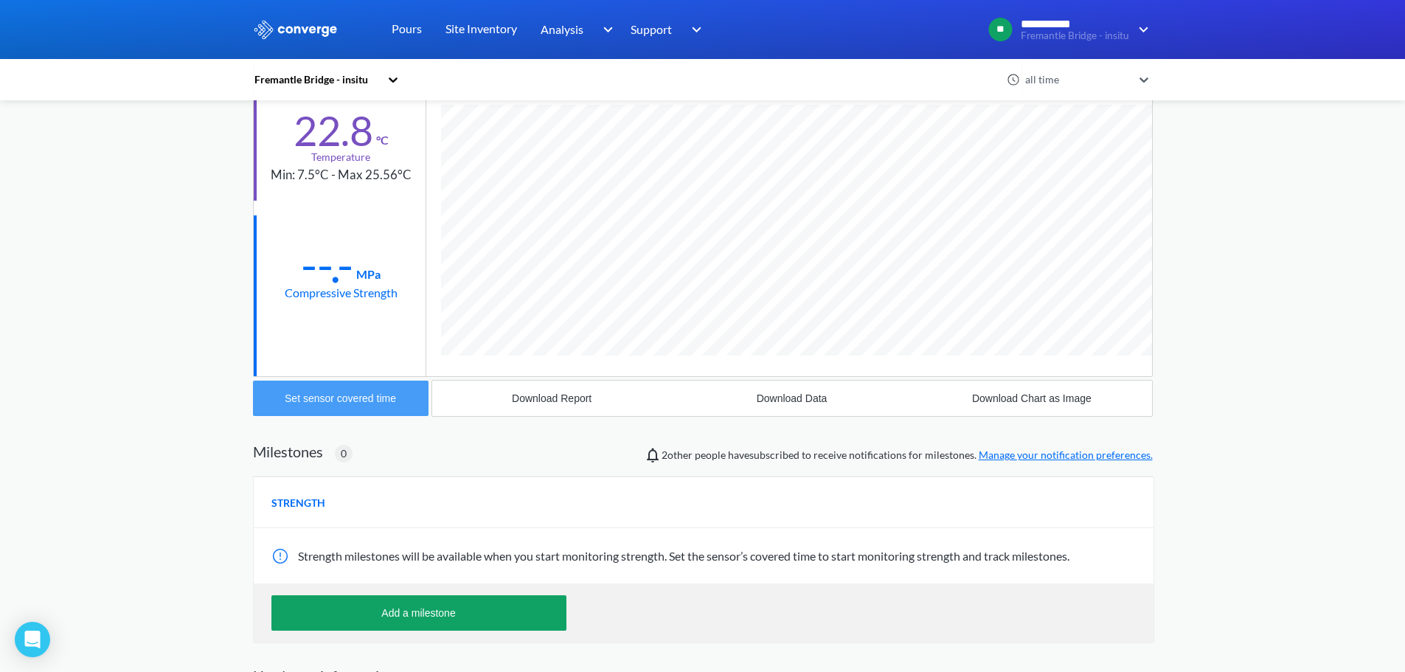
drag, startPoint x: 4, startPoint y: 386, endPoint x: 337, endPoint y: 410, distance: 334.2
click at [337, 410] on button "Set sensor covered time" at bounding box center [341, 398] width 176 height 35
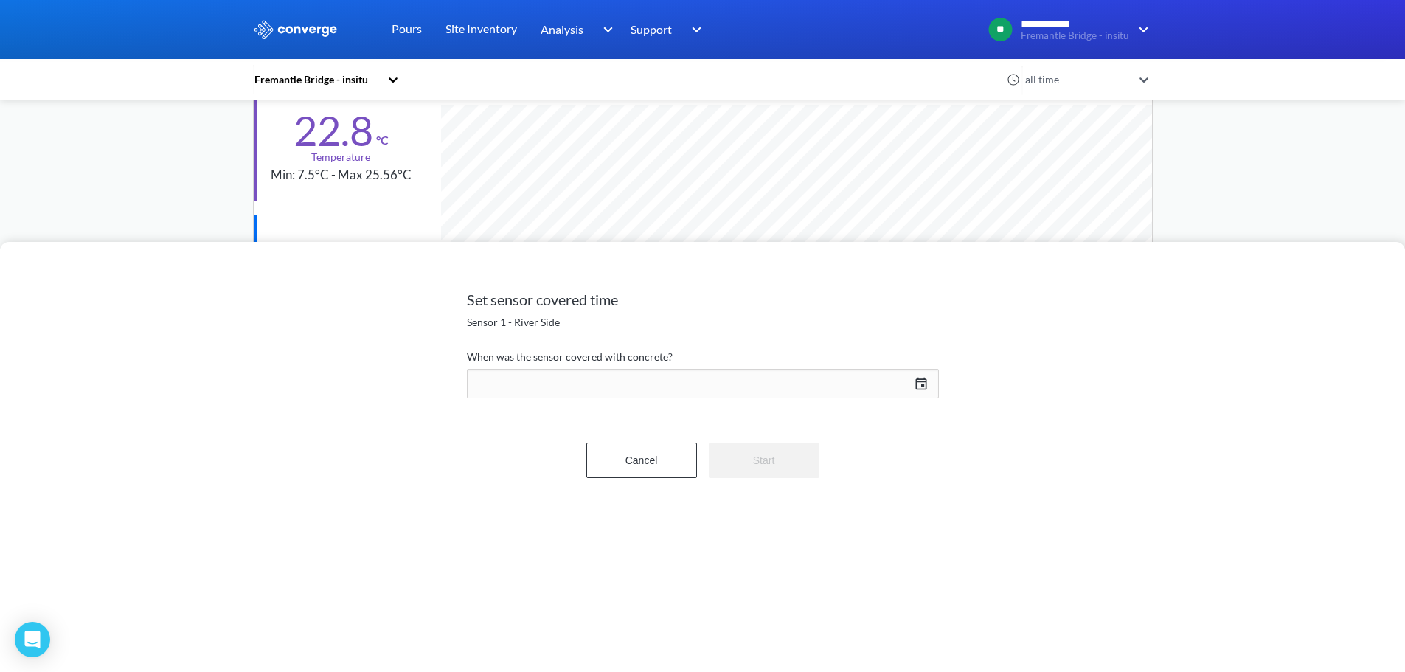
scroll to position [807, 900]
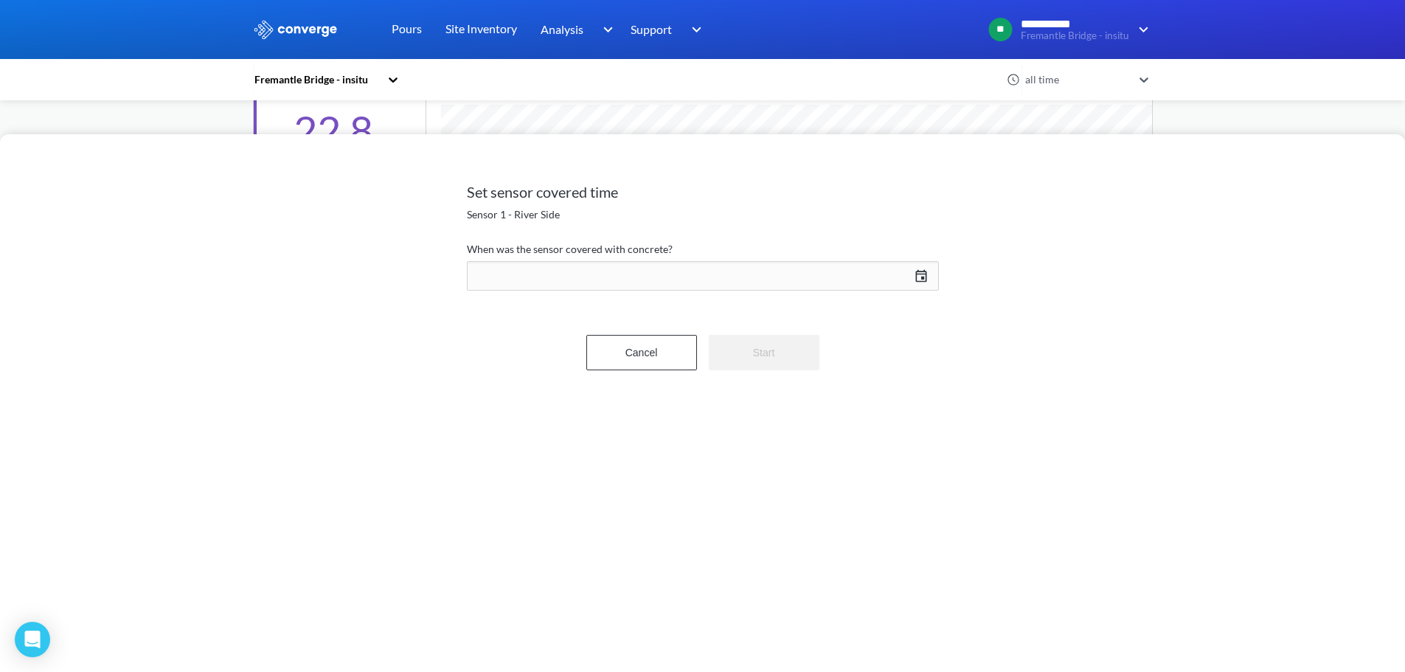
click at [536, 283] on div "09/19/2025 Press the down arrow key to interact with the calendar and select a …" at bounding box center [703, 275] width 472 height 35
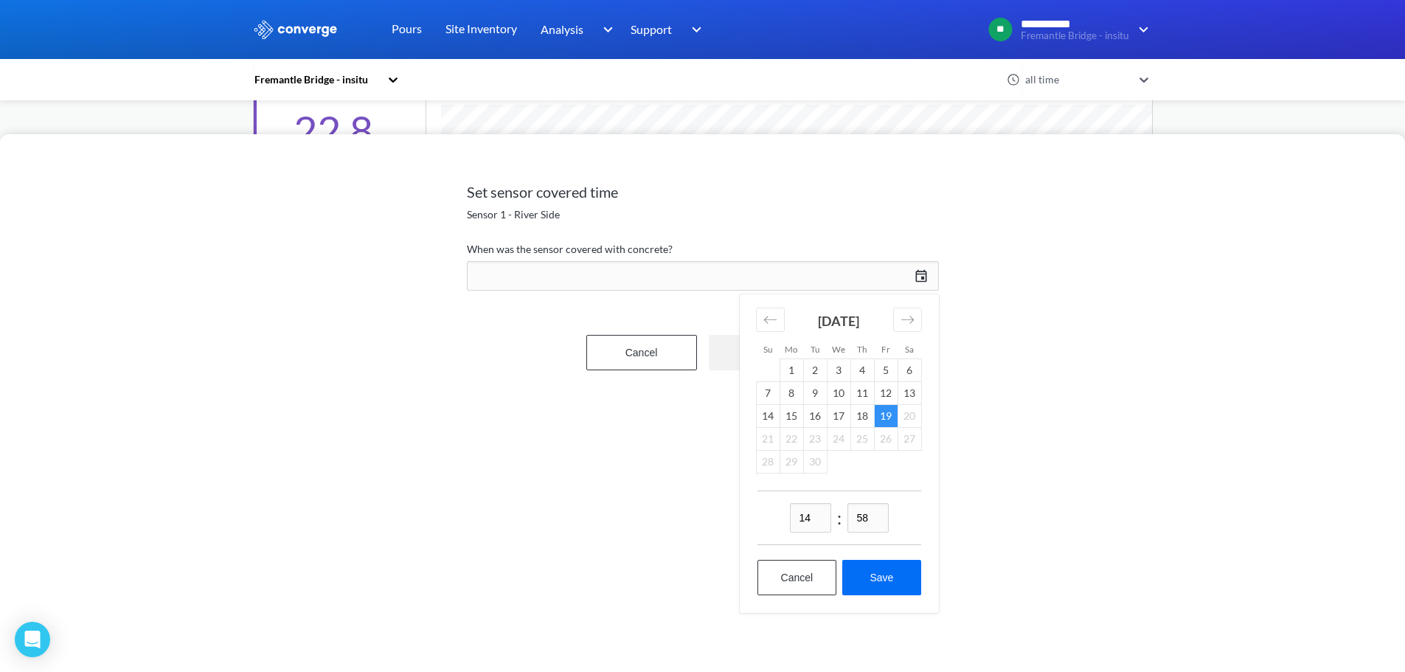
drag, startPoint x: 803, startPoint y: 521, endPoint x: 822, endPoint y: 518, distance: 19.5
click at [822, 518] on input "14" at bounding box center [810, 517] width 41 height 29
type input "13"
click at [861, 517] on input "58" at bounding box center [867, 517] width 41 height 29
type input "50"
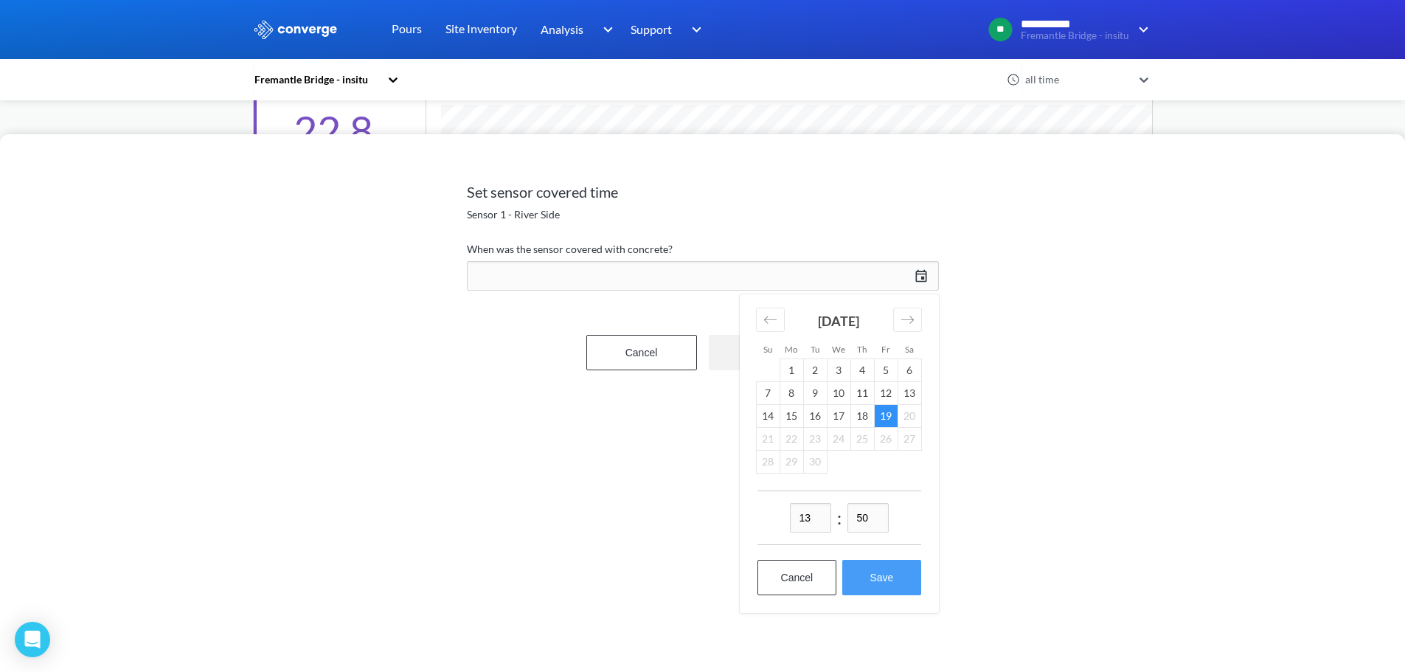
click at [904, 581] on button "Save" at bounding box center [881, 577] width 78 height 35
type input "13:50, 19th of September"
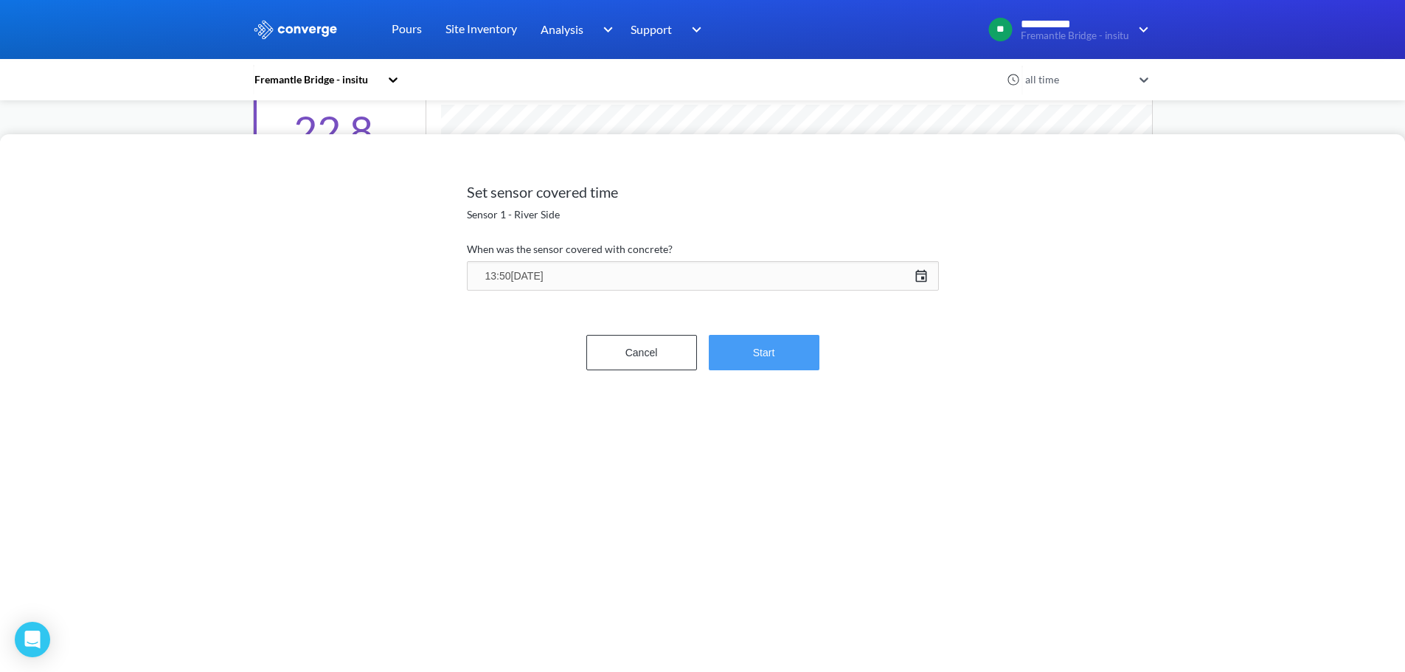
click at [765, 361] on button "Start" at bounding box center [764, 352] width 111 height 35
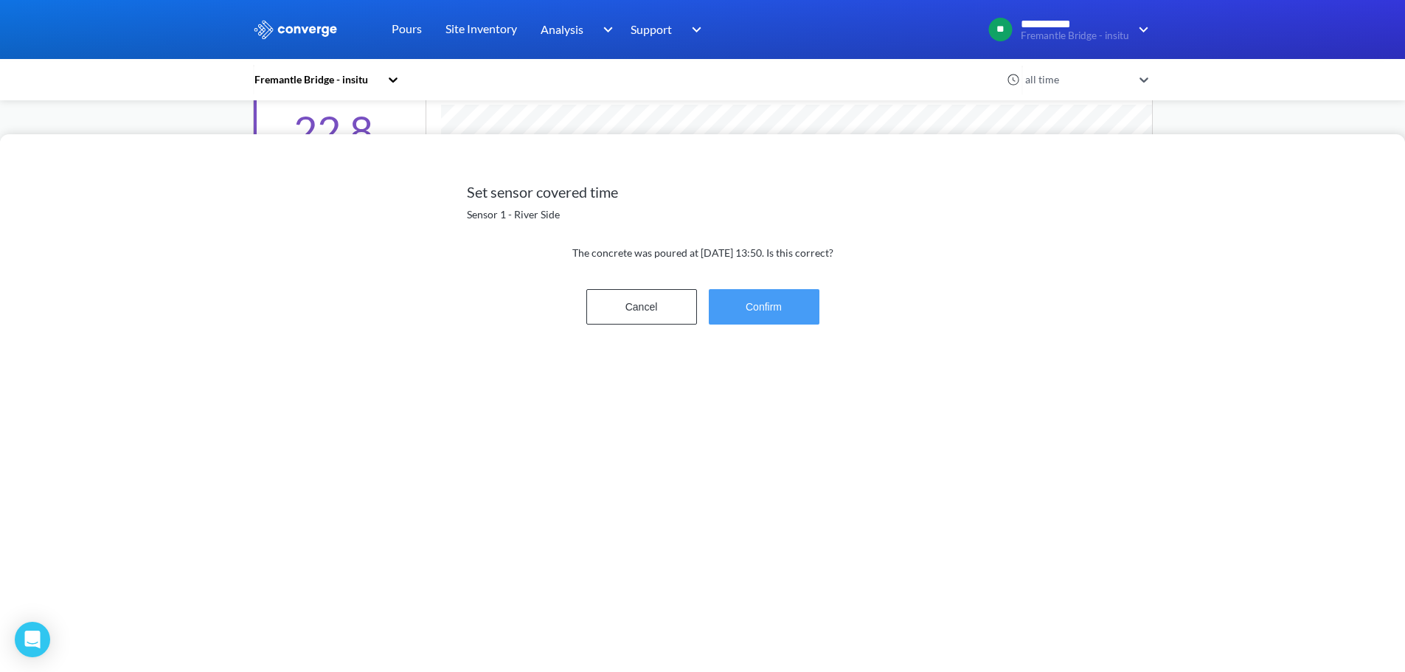
click at [754, 316] on button "Confirm" at bounding box center [764, 306] width 111 height 35
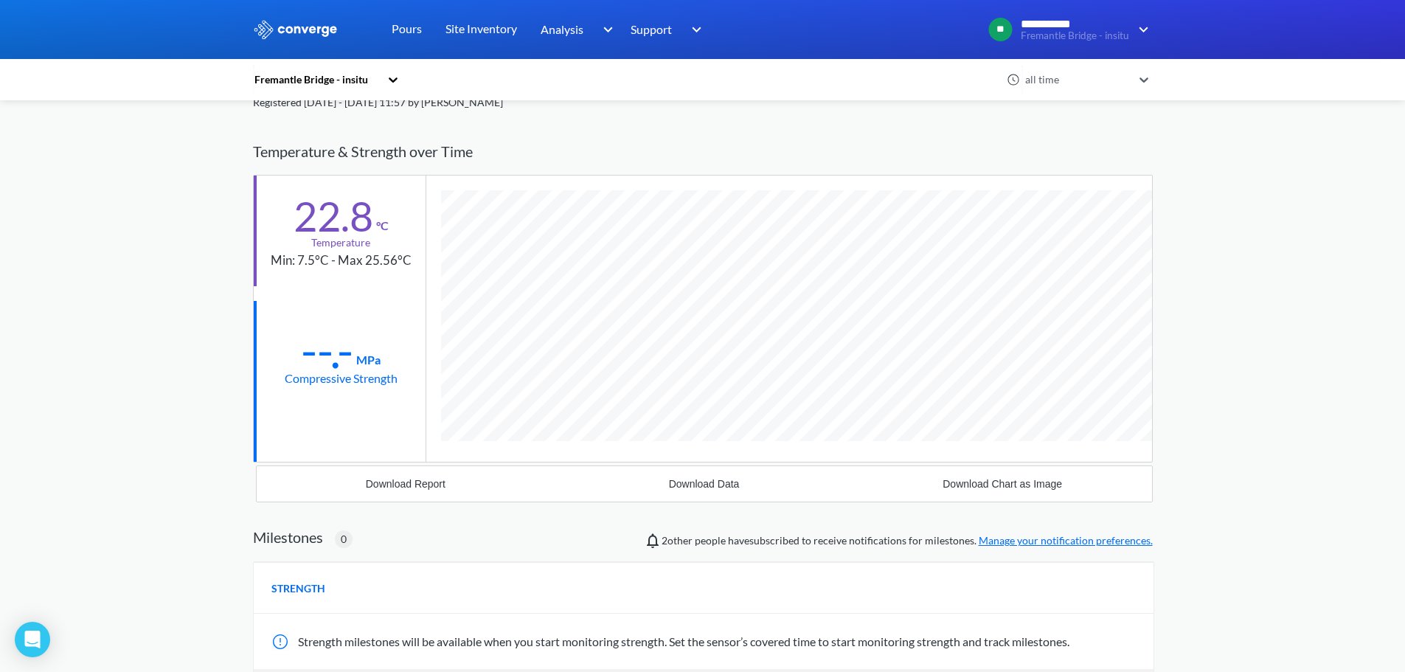
scroll to position [0, 0]
